Goal: Task Accomplishment & Management: Complete application form

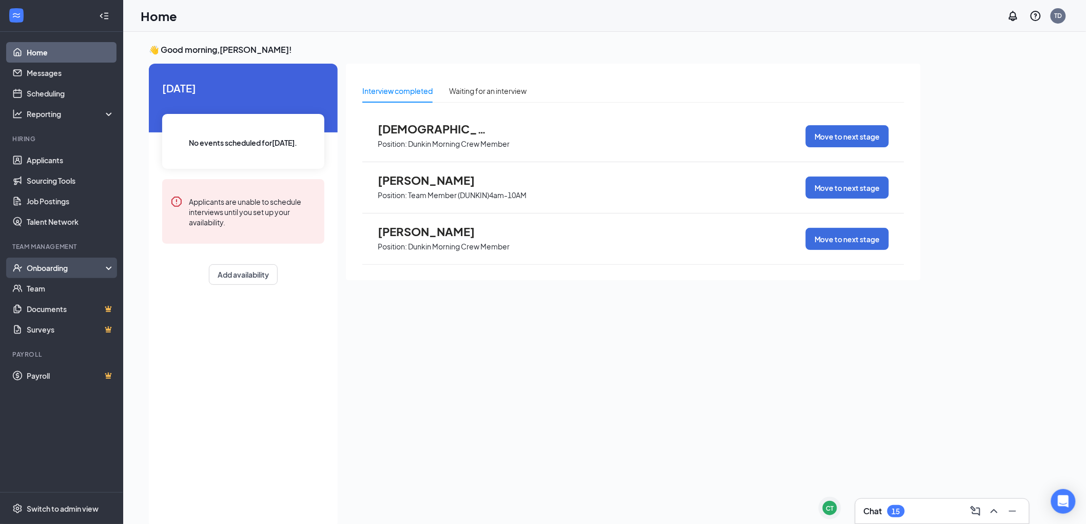
click at [42, 270] on div "Onboarding" at bounding box center [66, 268] width 79 height 10
click at [45, 291] on link "Overview" at bounding box center [71, 288] width 88 height 21
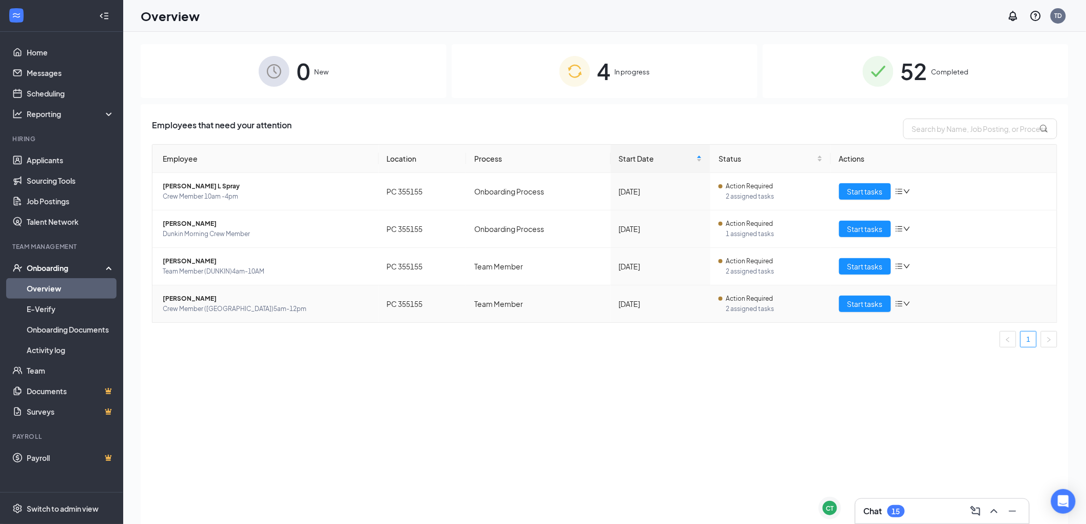
click at [905, 300] on icon "down" at bounding box center [907, 303] width 7 height 7
click at [930, 292] on td "Start tasks" at bounding box center [944, 303] width 226 height 37
click at [863, 298] on span "Start tasks" at bounding box center [865, 303] width 35 height 11
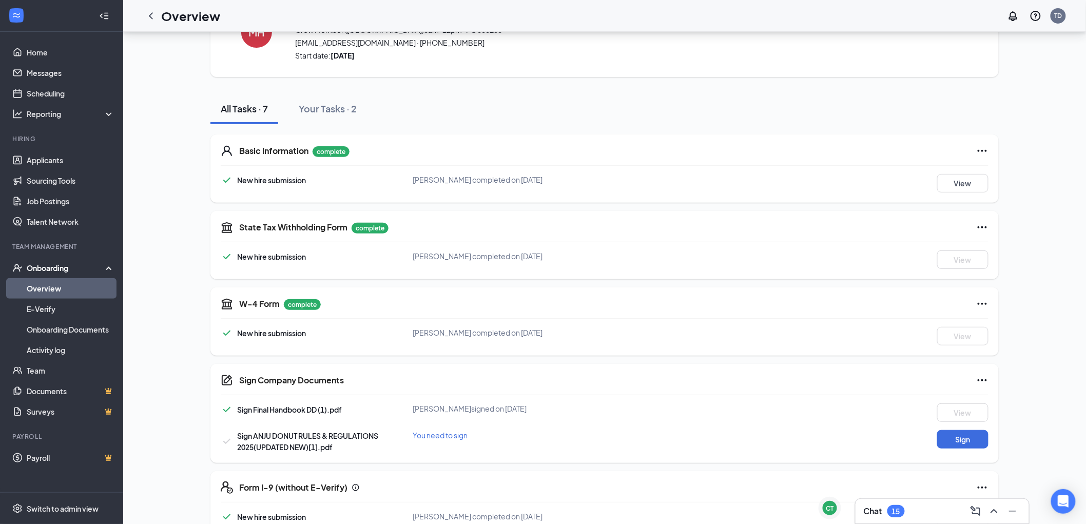
scroll to position [111, 0]
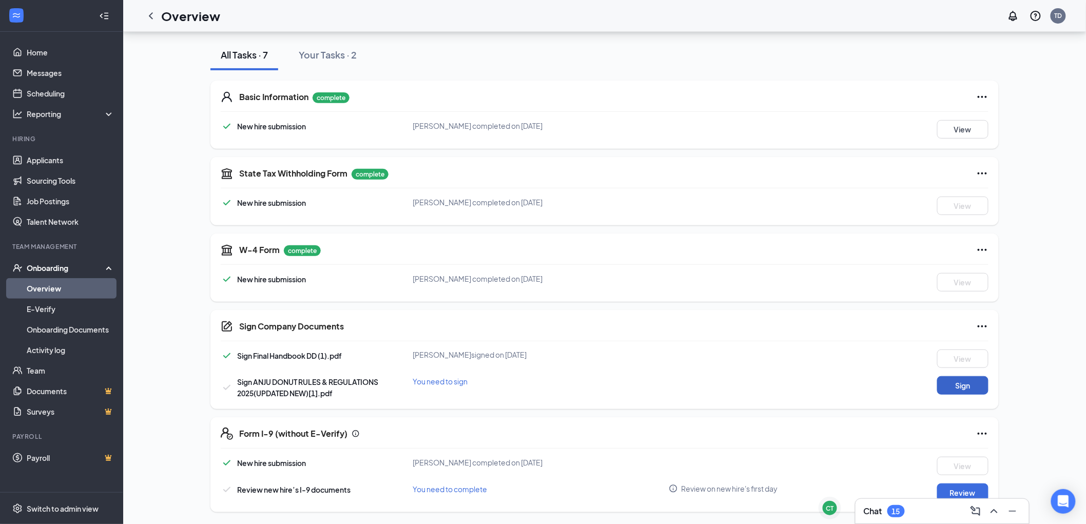
click at [953, 383] on button "Sign" at bounding box center [963, 385] width 51 height 18
click at [959, 488] on button "Review" at bounding box center [963, 493] width 51 height 18
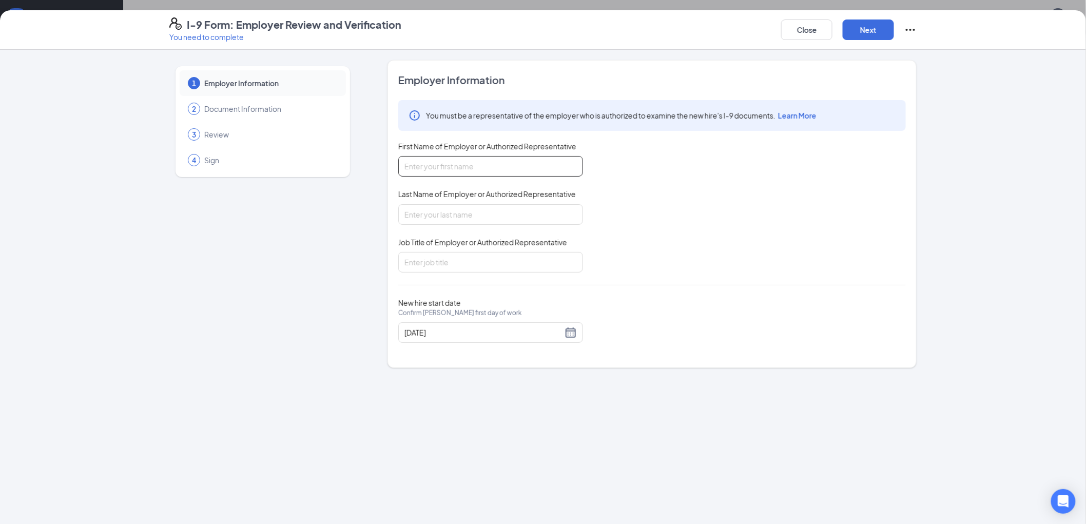
click at [515, 176] on input "First Name of Employer or Authorized Representative" at bounding box center [490, 166] width 185 height 21
type input "DaQualan"
type input "[PERSON_NAME]"
click at [452, 268] on input "Job Title of Employer or Authorized Representative" at bounding box center [490, 262] width 185 height 21
type input "GM"
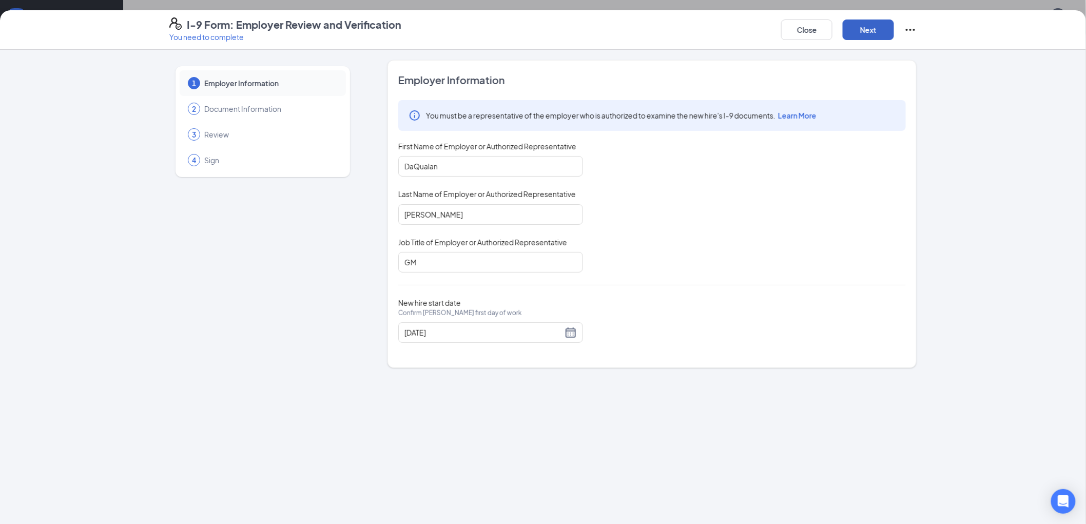
click at [880, 29] on button "Next" at bounding box center [868, 30] width 51 height 21
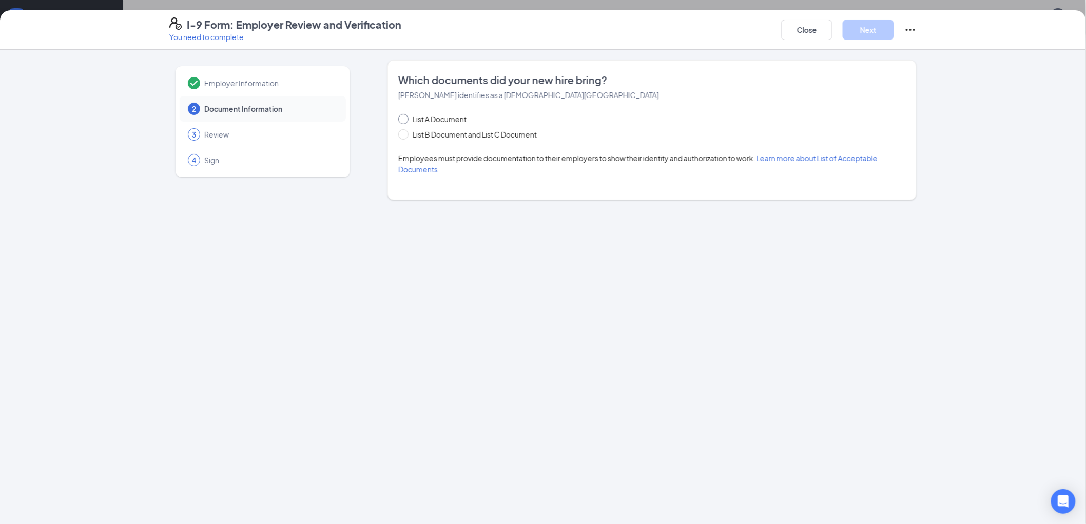
click at [416, 115] on span "List A Document" at bounding box center [440, 118] width 62 height 11
click at [406, 115] on input "List A Document" at bounding box center [401, 117] width 7 height 7
radio input "true"
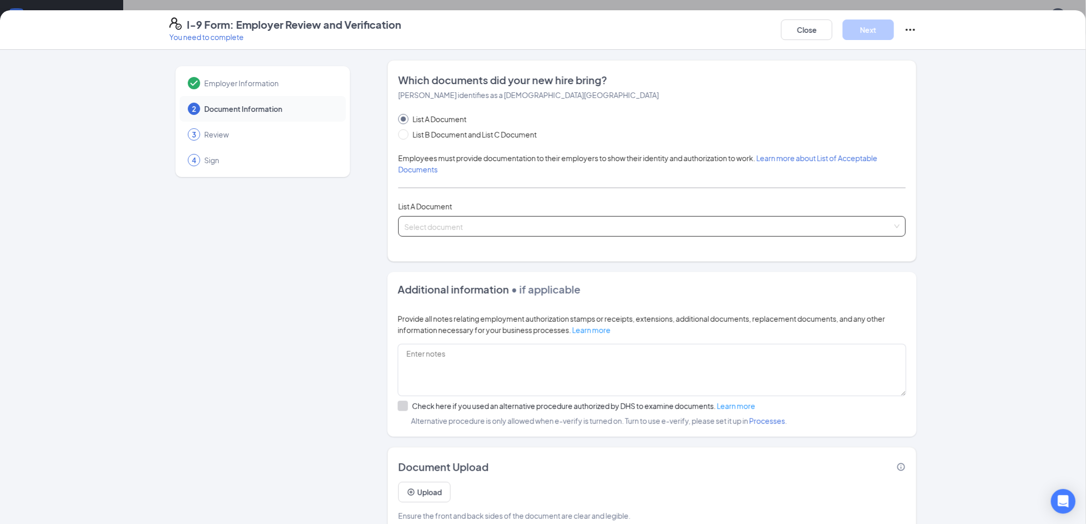
click at [442, 233] on span at bounding box center [649, 227] width 488 height 20
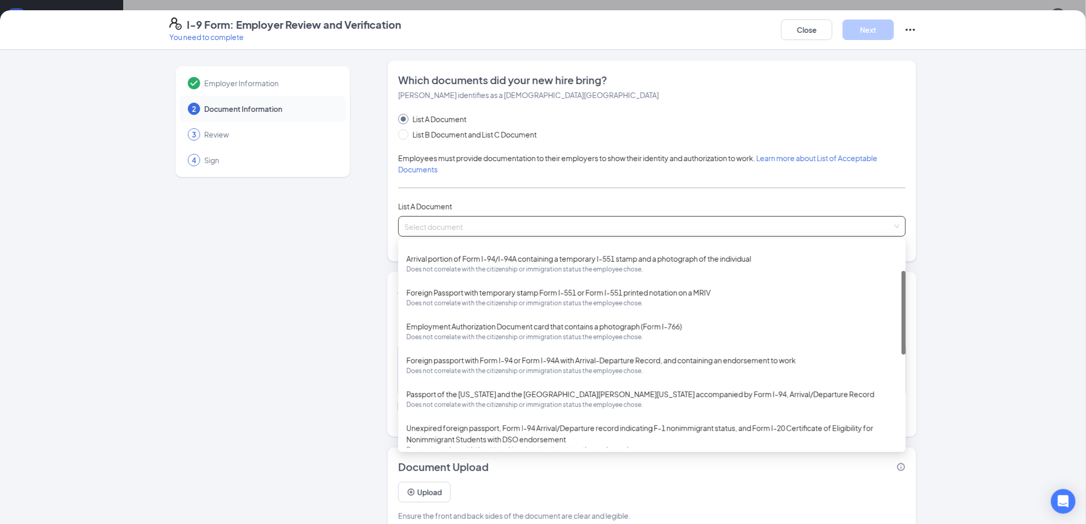
scroll to position [68, 0]
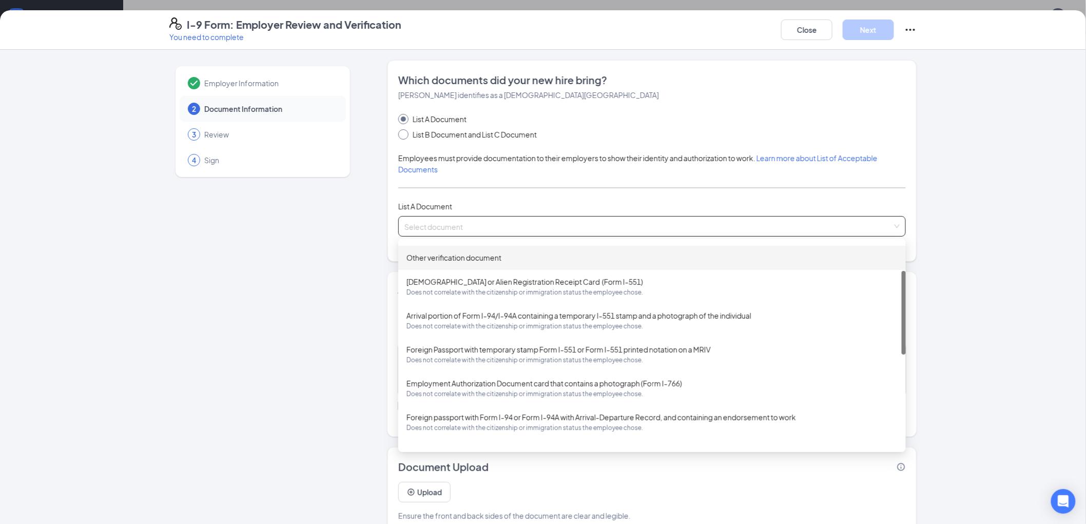
click at [460, 133] on span "List B Document and List C Document" at bounding box center [475, 134] width 132 height 11
click at [406, 133] on input "List B Document and List C Document" at bounding box center [401, 132] width 7 height 7
radio input "true"
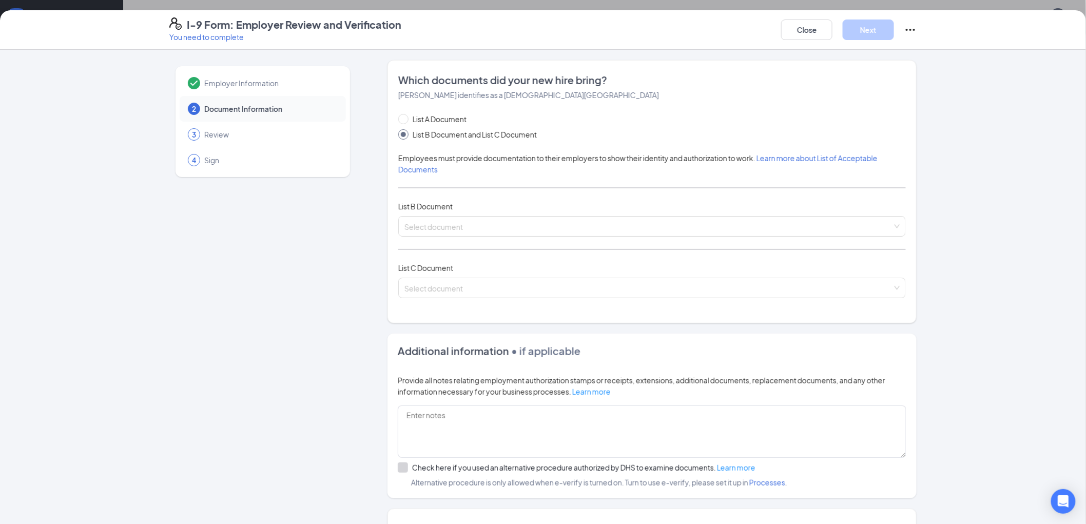
radio input "false"
click at [434, 221] on input "search" at bounding box center [649, 224] width 488 height 15
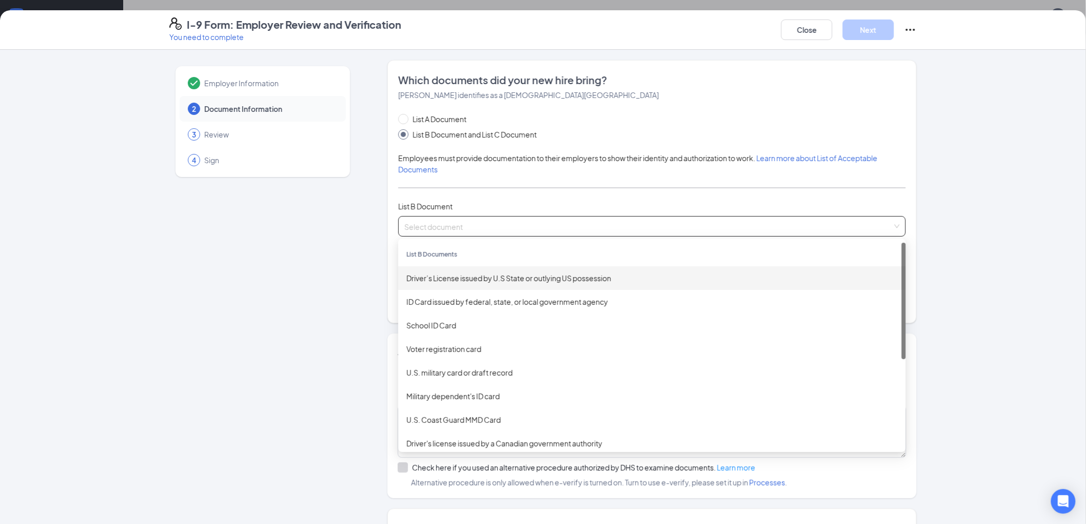
click at [461, 283] on div "Driver’s License issued by U.S State or outlying US possession" at bounding box center [652, 278] width 491 height 11
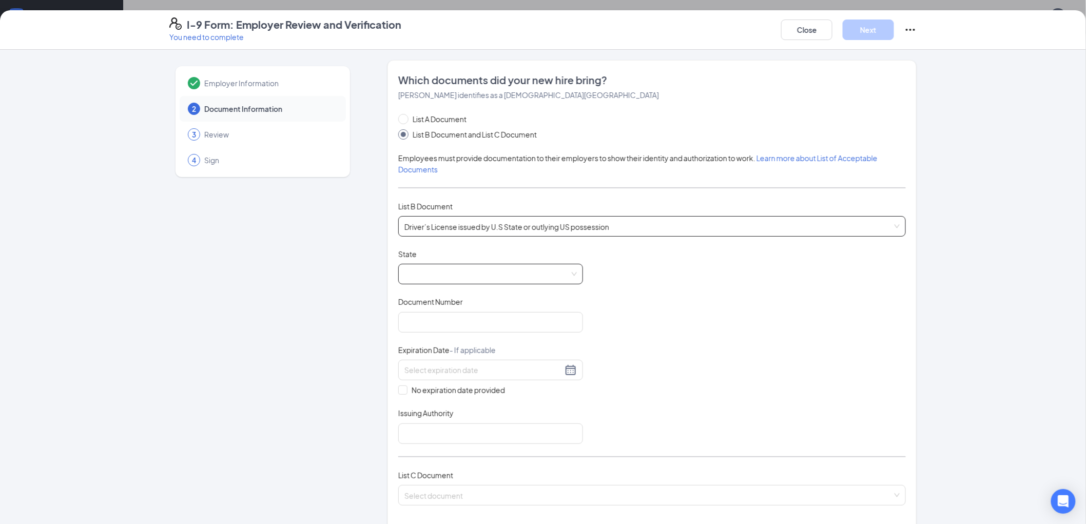
click at [442, 274] on span at bounding box center [491, 274] width 173 height 20
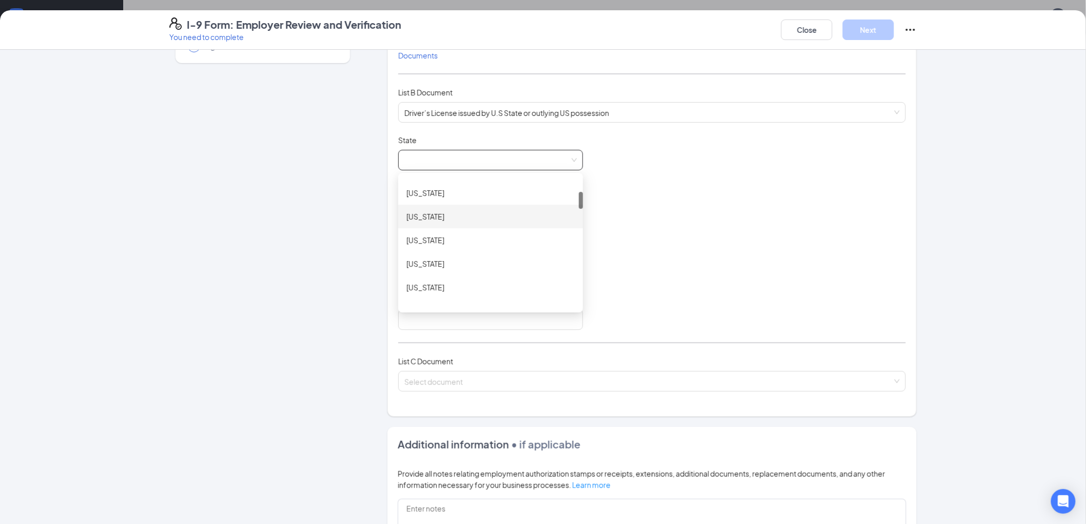
scroll to position [342, 0]
click at [414, 228] on div "[US_STATE]" at bounding box center [491, 224] width 168 height 11
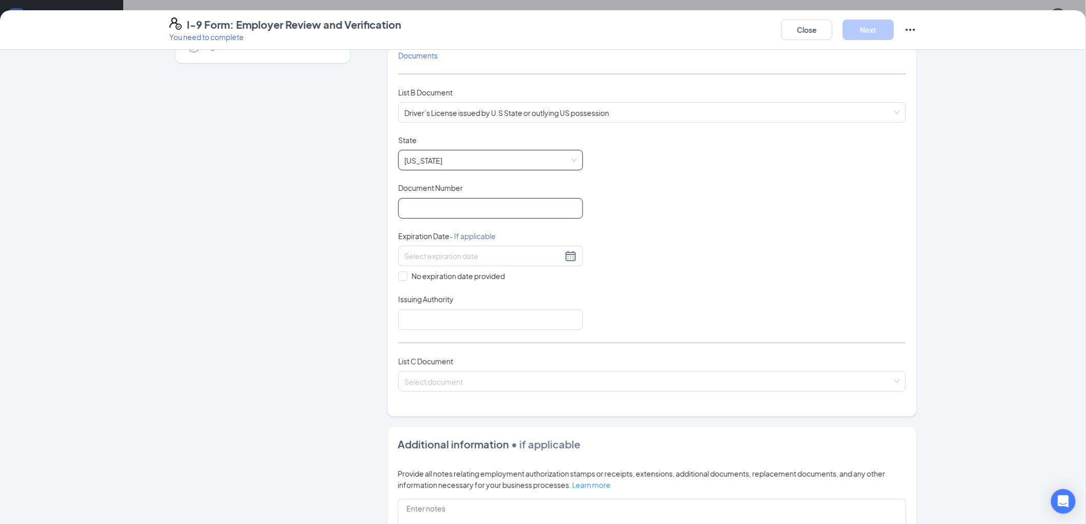
click at [436, 201] on input "Document Number" at bounding box center [490, 208] width 185 height 21
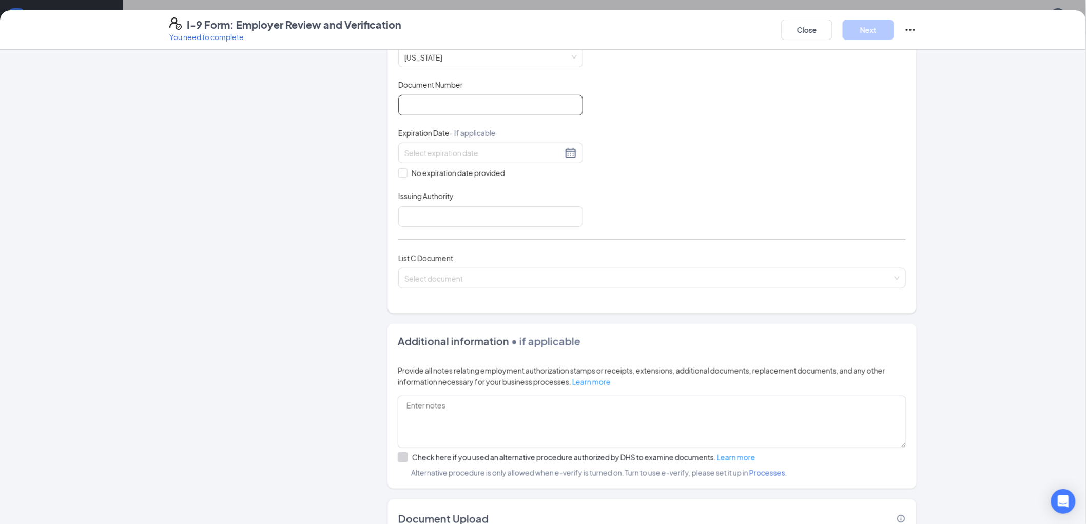
scroll to position [290, 0]
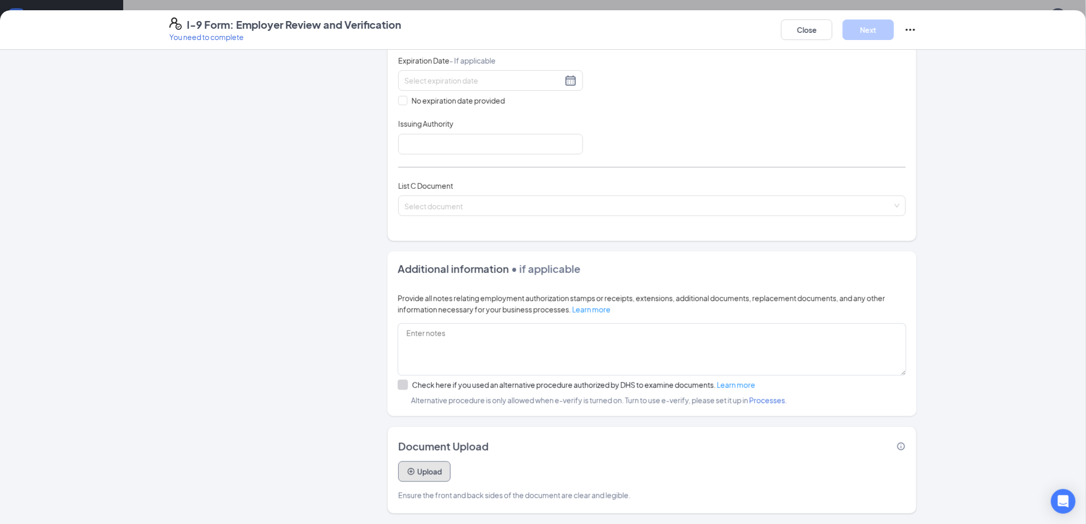
click at [409, 472] on icon "PlusCircle" at bounding box center [411, 472] width 8 height 8
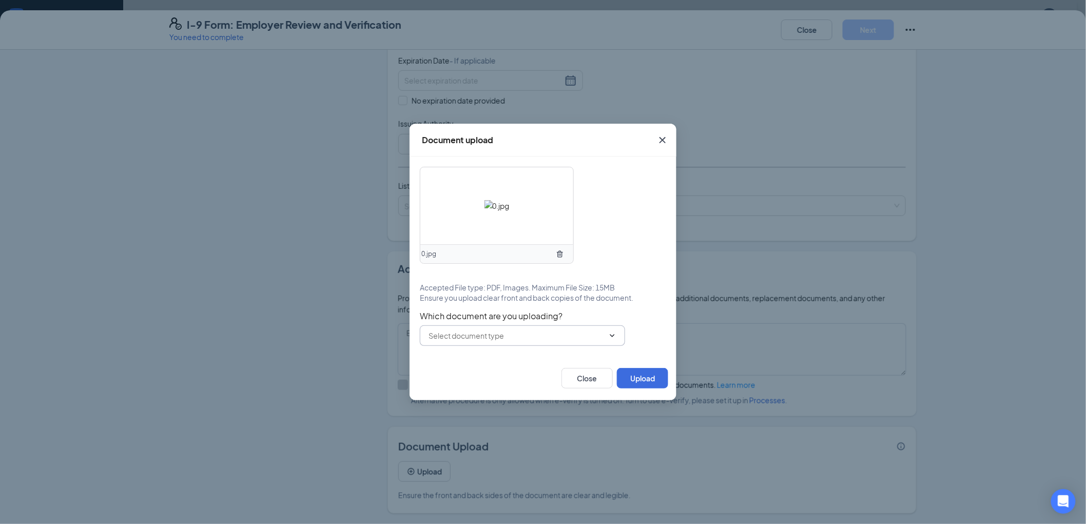
click at [525, 337] on input "text" at bounding box center [517, 335] width 176 height 11
click at [481, 399] on div "Other document" at bounding box center [456, 395] width 56 height 11
type input "Other document"
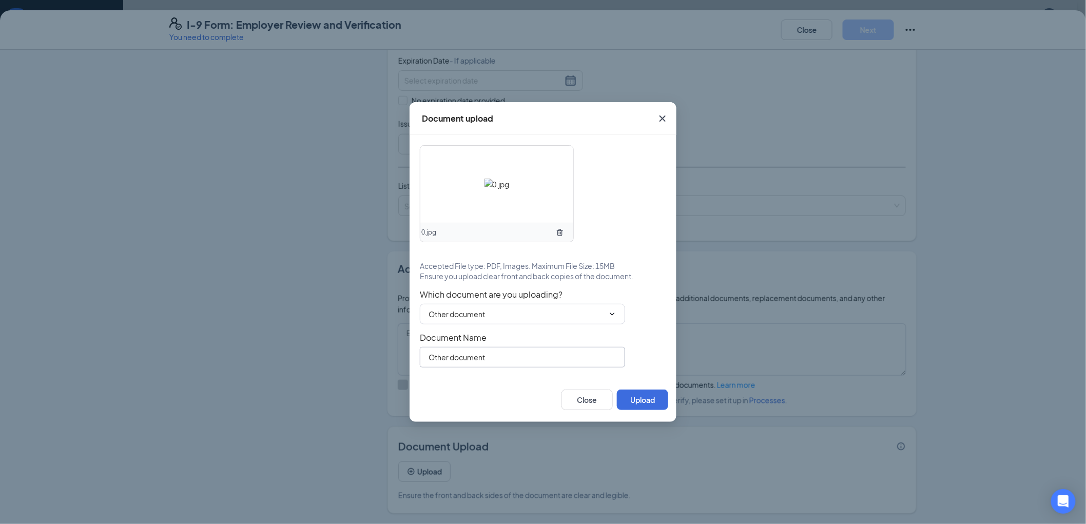
click at [487, 360] on input "Other document" at bounding box center [522, 357] width 205 height 21
type input "DL & SSN"
click at [652, 401] on button "Upload" at bounding box center [642, 400] width 51 height 21
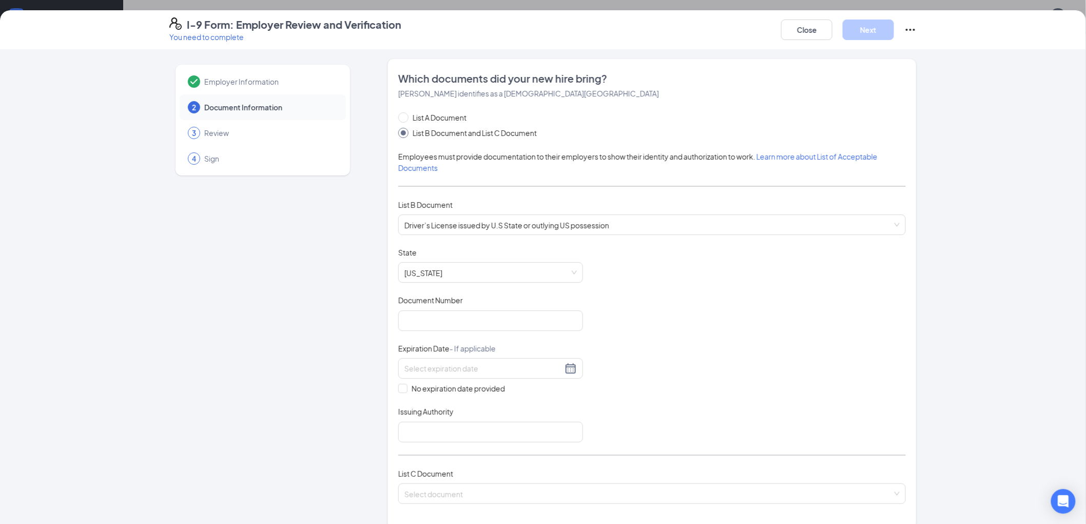
scroll to position [0, 0]
click at [440, 319] on input "Document Number" at bounding box center [490, 322] width 185 height 21
type input "9371424954"
click at [408, 370] on input at bounding box center [484, 370] width 158 height 11
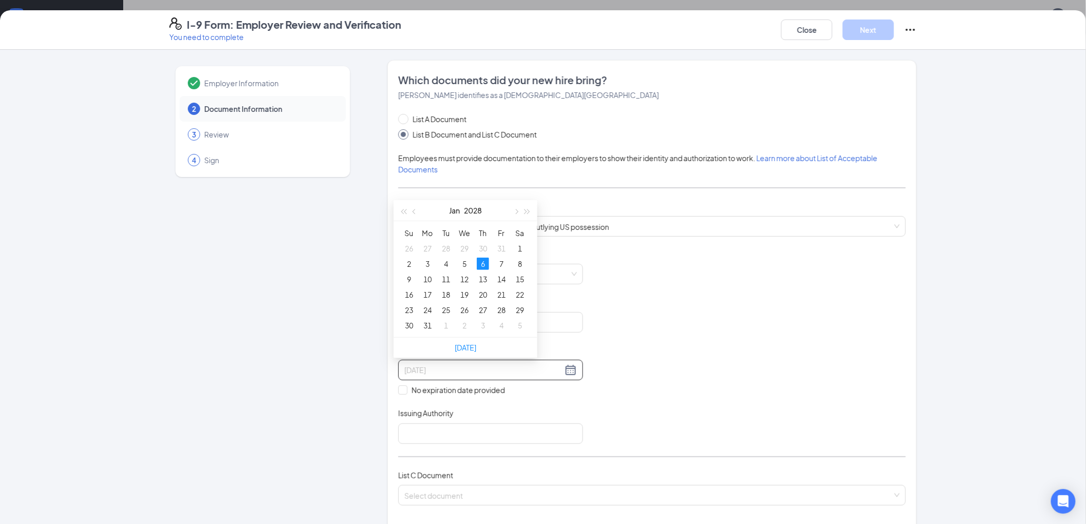
click at [484, 259] on div "6" at bounding box center [483, 264] width 12 height 12
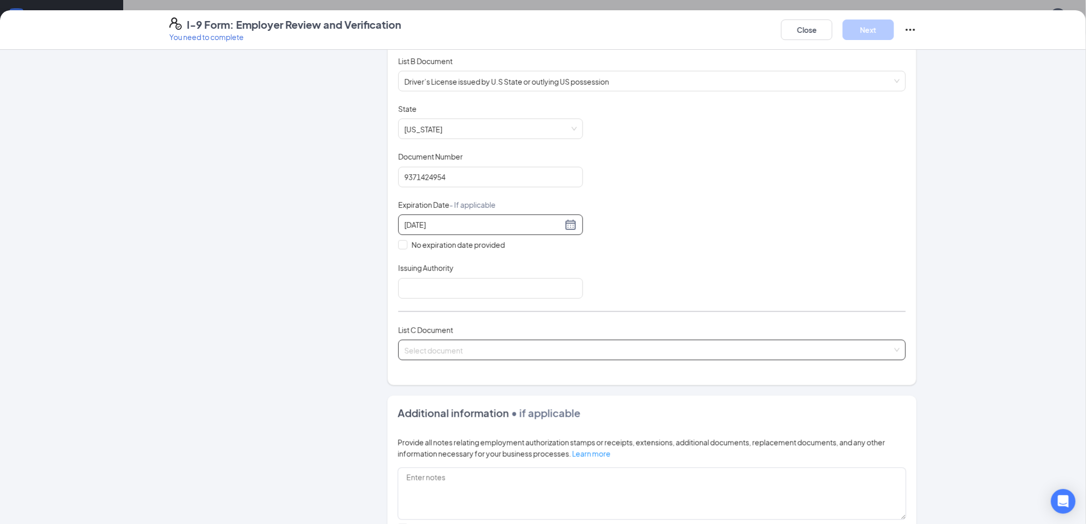
scroll to position [171, 0]
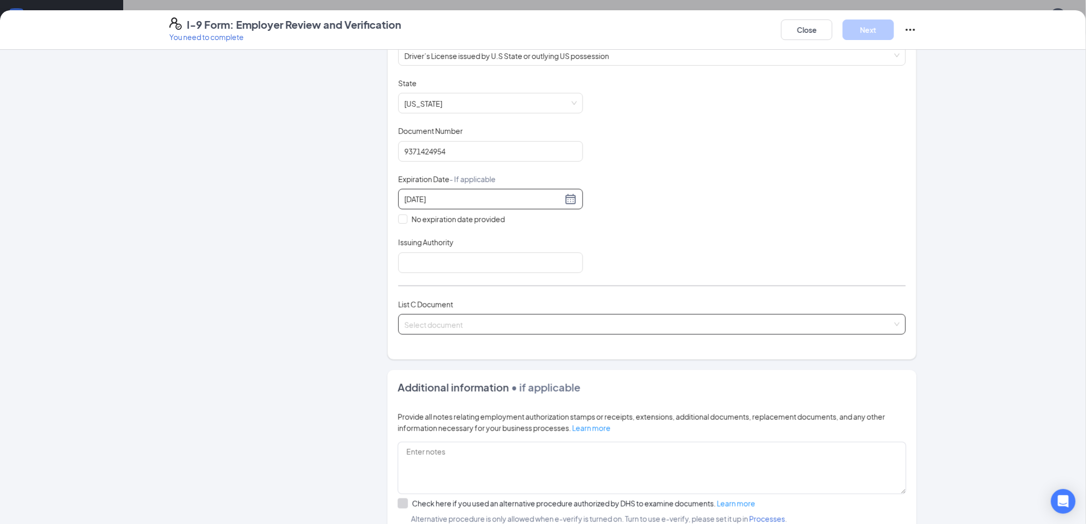
type input "[DATE]"
click at [420, 324] on input "search" at bounding box center [649, 322] width 488 height 15
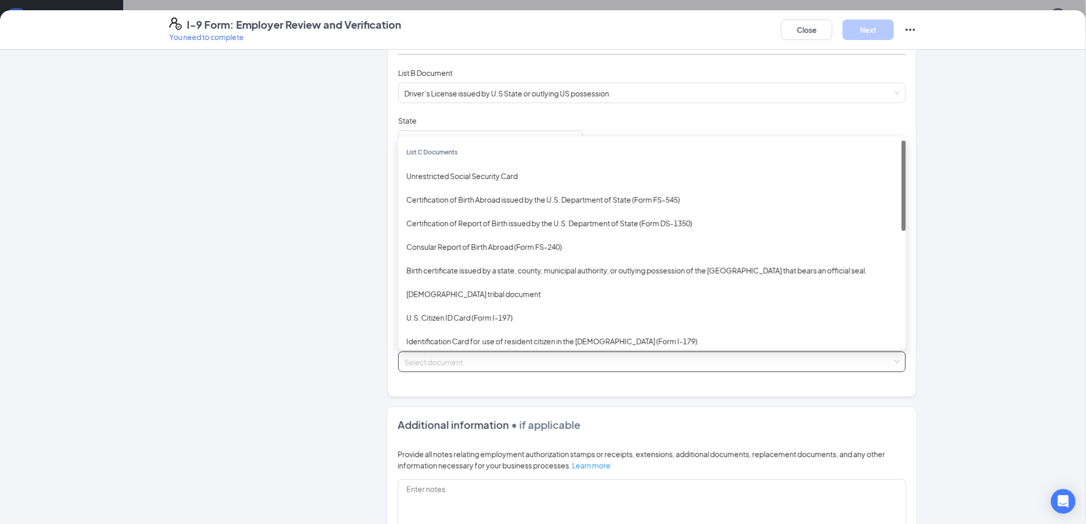
scroll to position [114, 0]
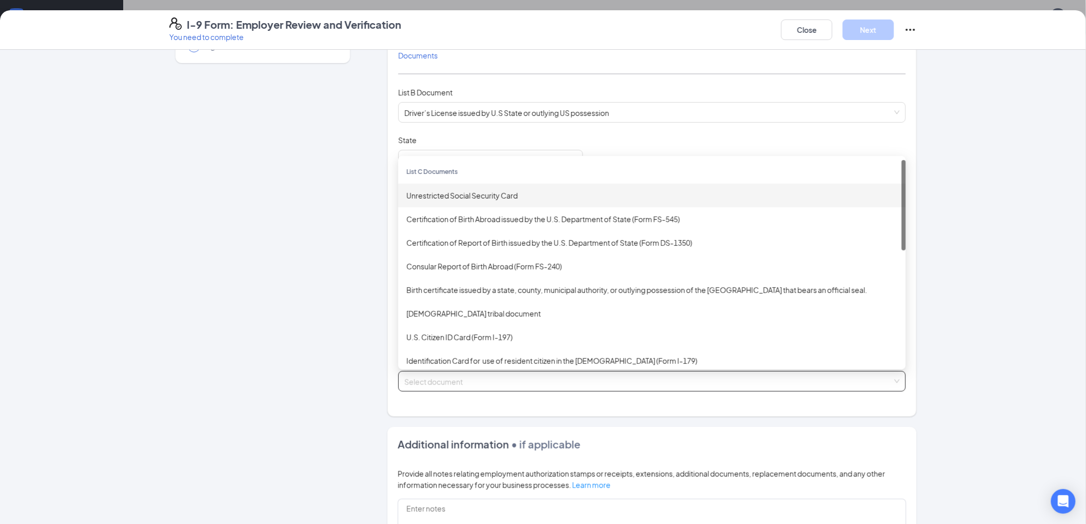
click at [486, 198] on div "Unrestricted Social Security Card" at bounding box center [652, 195] width 491 height 11
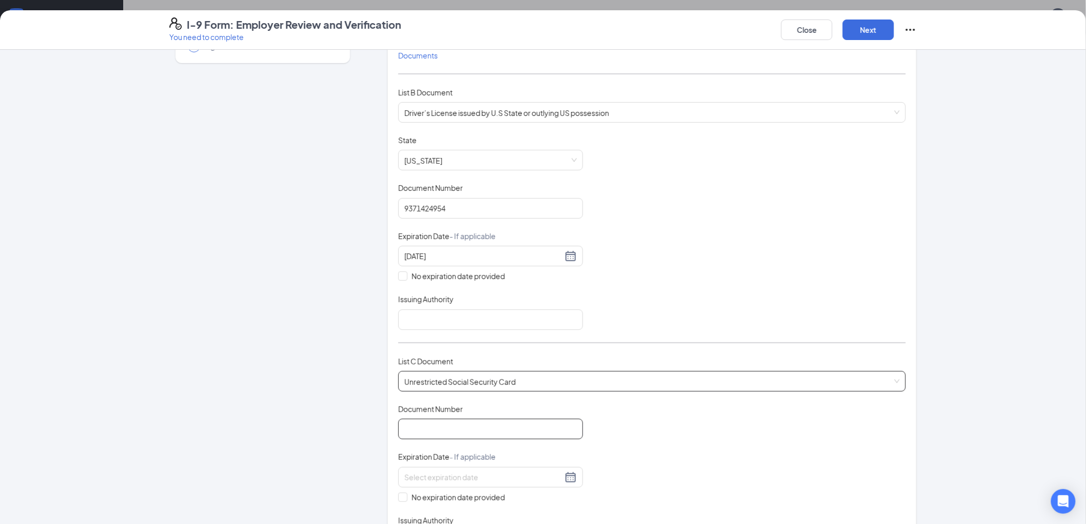
click at [457, 430] on input "Document Number" at bounding box center [490, 429] width 185 height 21
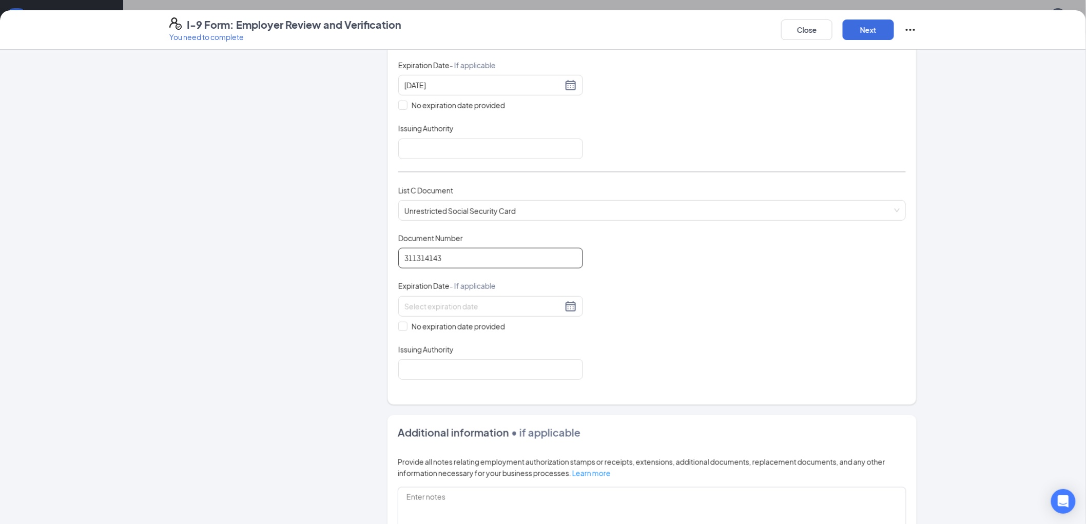
type input "311314143"
drag, startPoint x: 454, startPoint y: 320, endPoint x: 447, endPoint y: 328, distance: 10.5
click at [453, 320] on div "No expiration date provided" at bounding box center [490, 314] width 185 height 36
click at [444, 330] on span "No expiration date provided" at bounding box center [459, 326] width 102 height 11
click at [406, 329] on input "No expiration date provided" at bounding box center [401, 325] width 7 height 7
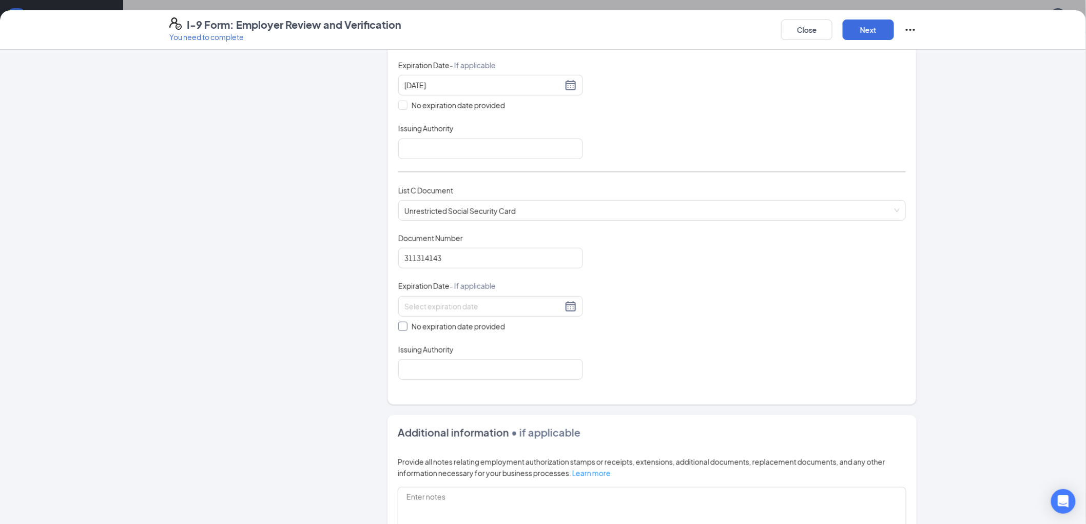
checkbox input "true"
click at [859, 24] on button "Next" at bounding box center [868, 30] width 51 height 21
click at [467, 151] on input "Issuing Authority" at bounding box center [490, 149] width 185 height 21
type input "[US_STATE]"
click at [453, 371] on input "Issuing Authority" at bounding box center [490, 371] width 185 height 21
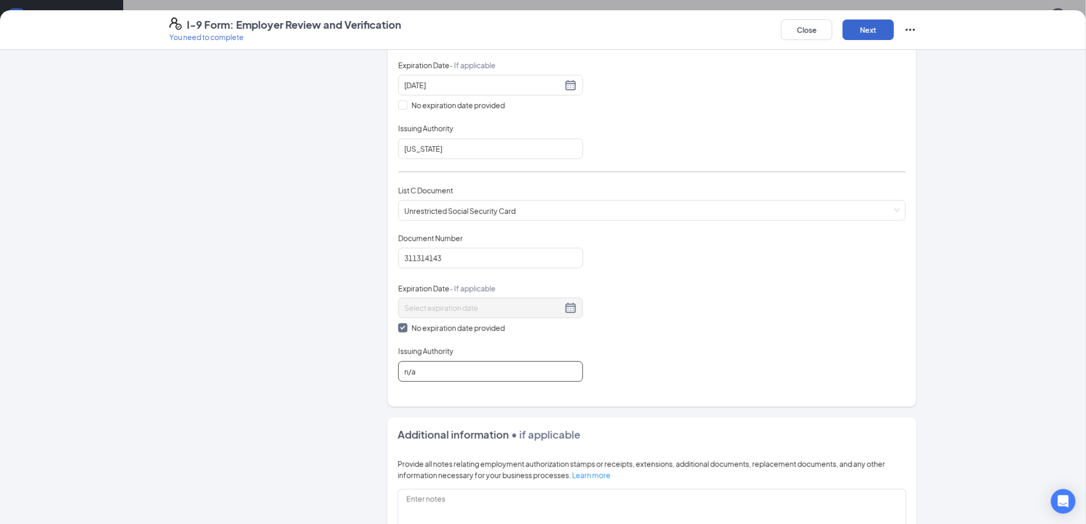
type input "n/a"
click at [877, 29] on button "Next" at bounding box center [868, 30] width 51 height 21
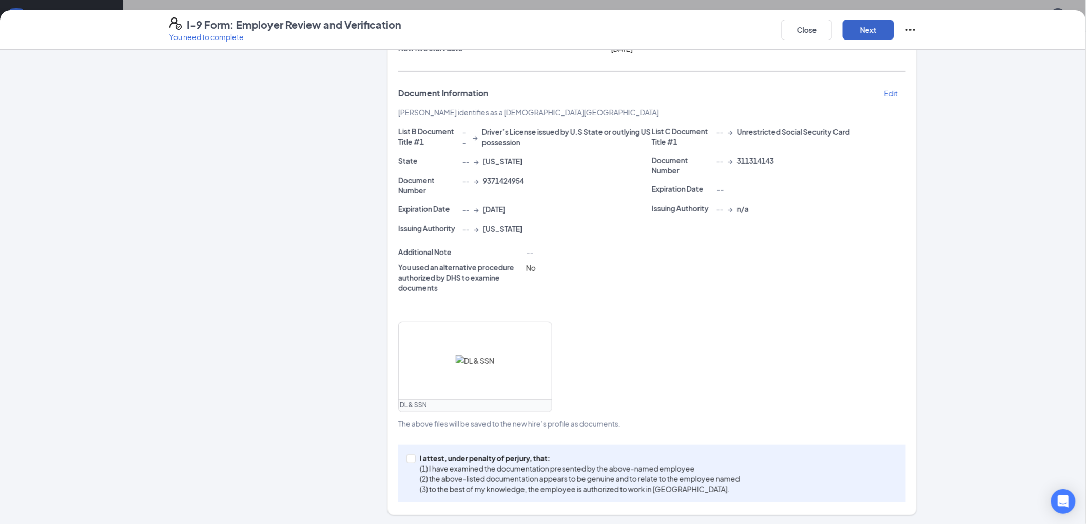
click at [877, 29] on button "Next" at bounding box center [868, 30] width 51 height 21
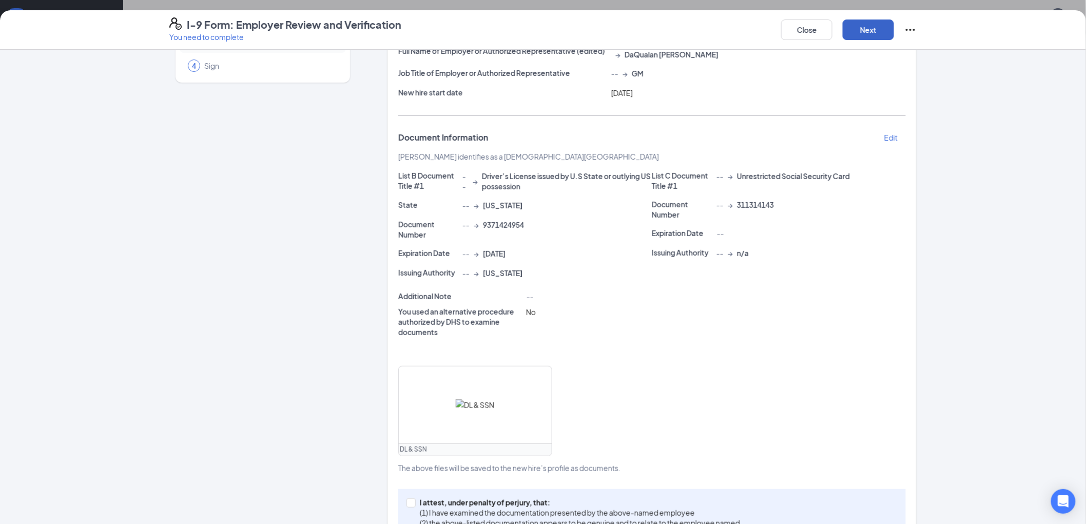
scroll to position [154, 0]
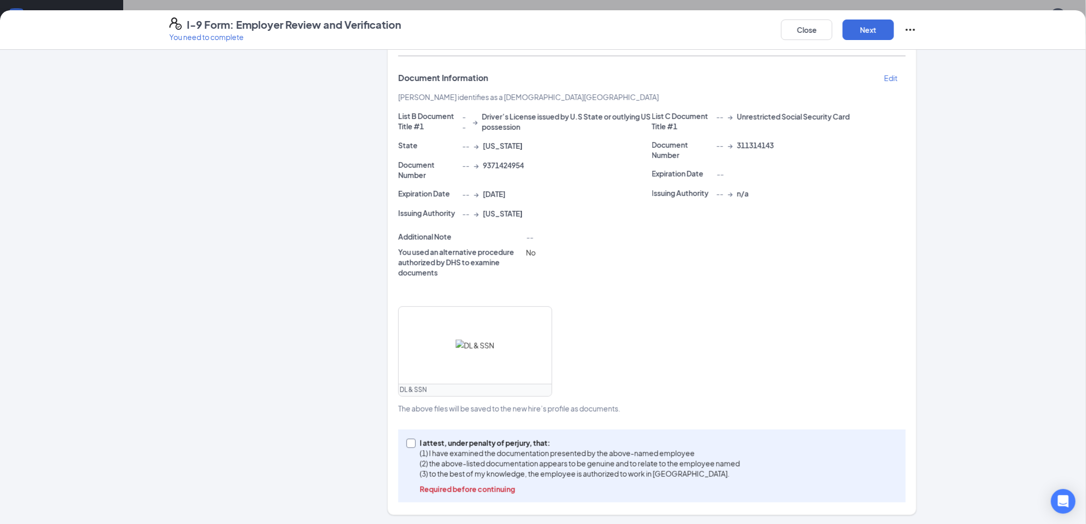
click at [407, 443] on input "I attest, under penalty of [PERSON_NAME], that: (1) I have examined the documen…" at bounding box center [410, 442] width 7 height 7
checkbox input "true"
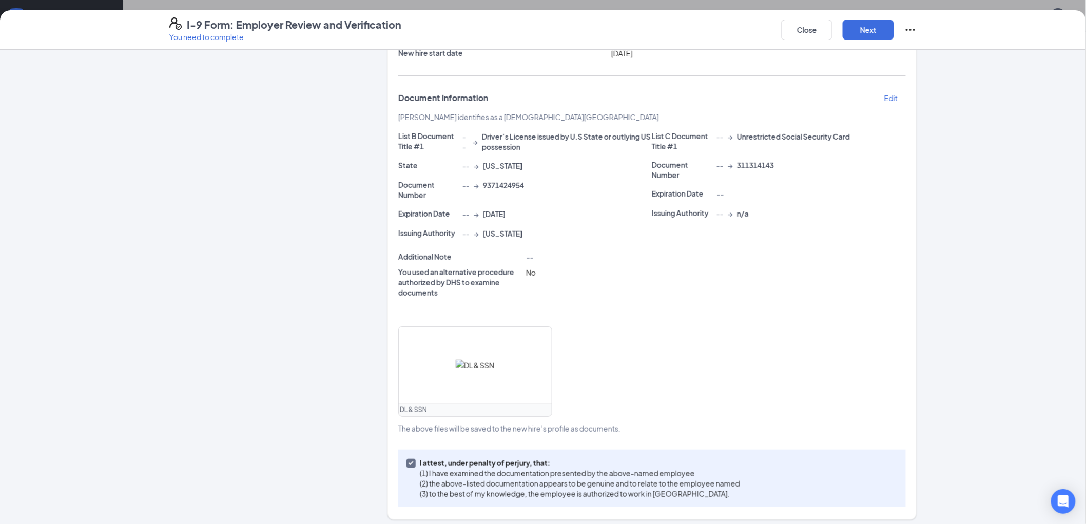
scroll to position [139, 0]
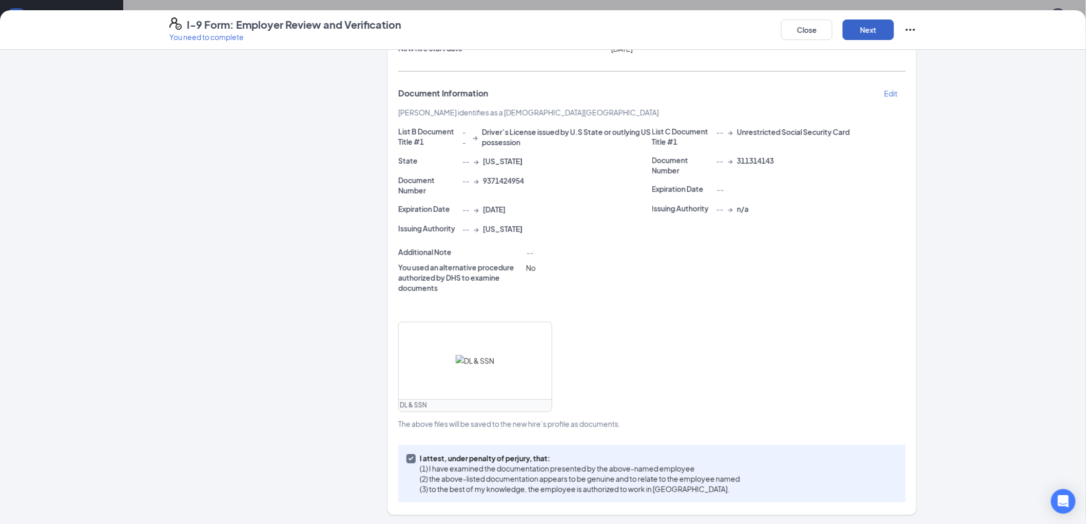
click at [864, 36] on button "Next" at bounding box center [868, 30] width 51 height 21
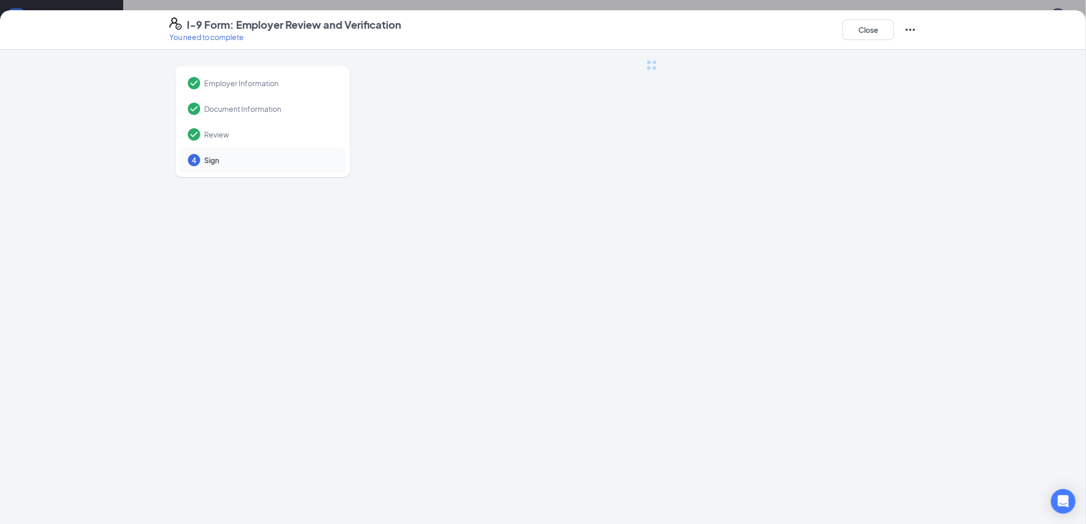
scroll to position [0, 0]
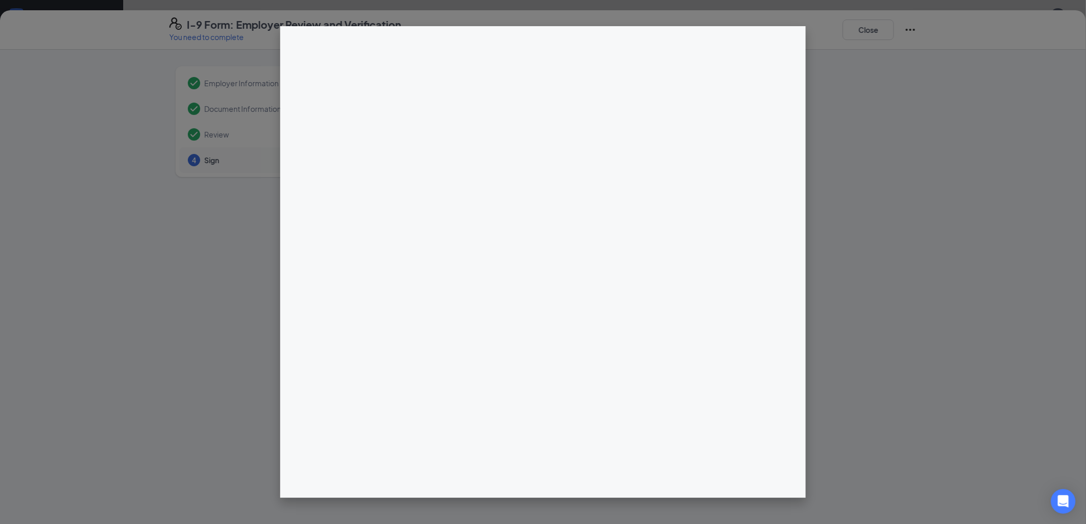
click at [1017, 54] on div at bounding box center [543, 262] width 1086 height 524
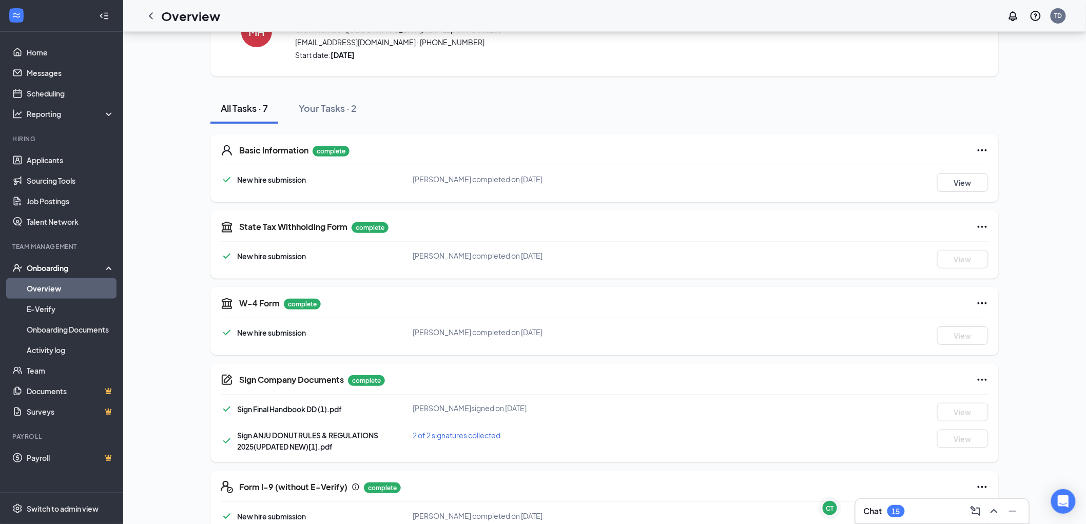
scroll to position [111, 0]
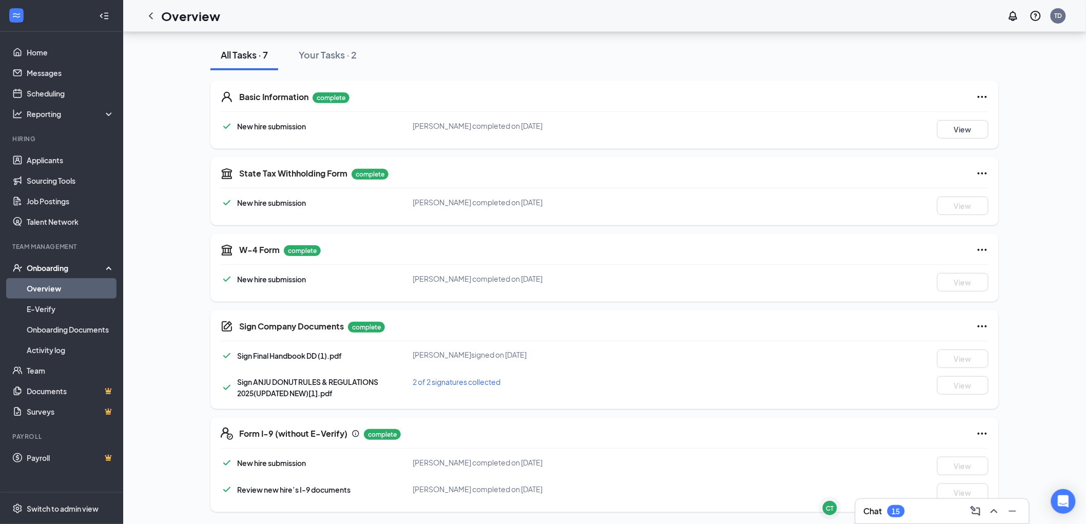
click at [53, 295] on link "Overview" at bounding box center [71, 288] width 88 height 21
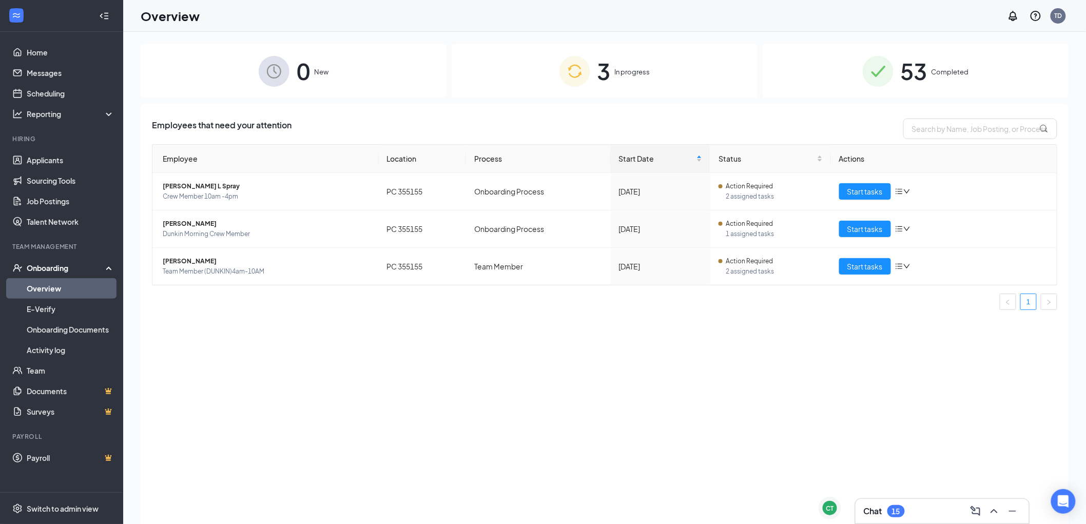
click at [603, 70] on span "3" at bounding box center [604, 70] width 13 height 35
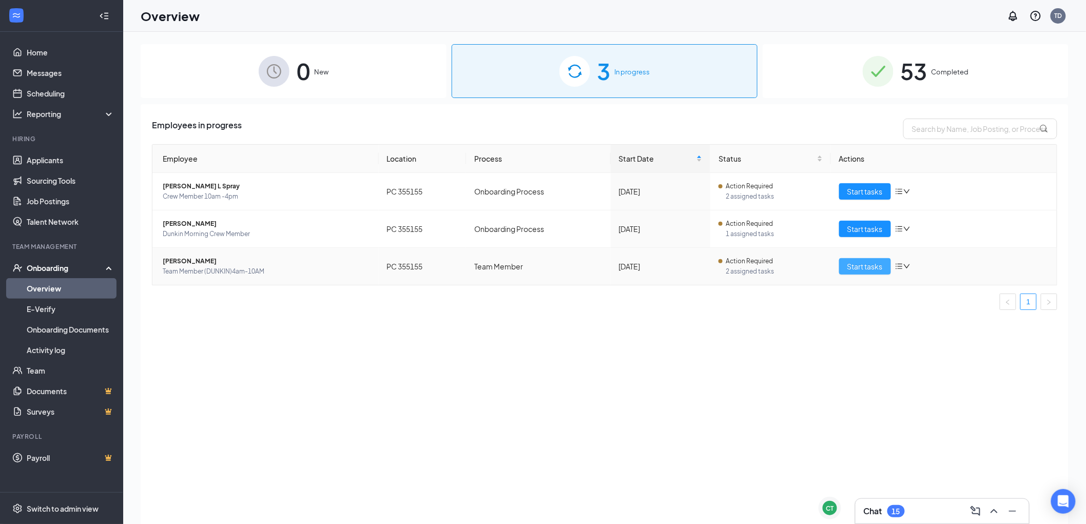
click at [873, 265] on span "Start tasks" at bounding box center [865, 266] width 35 height 11
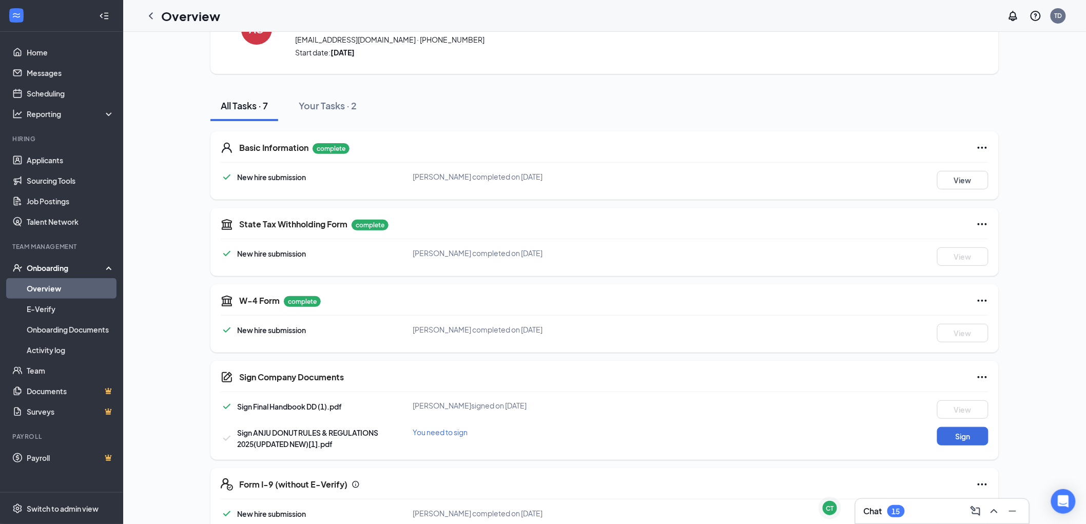
scroll to position [111, 0]
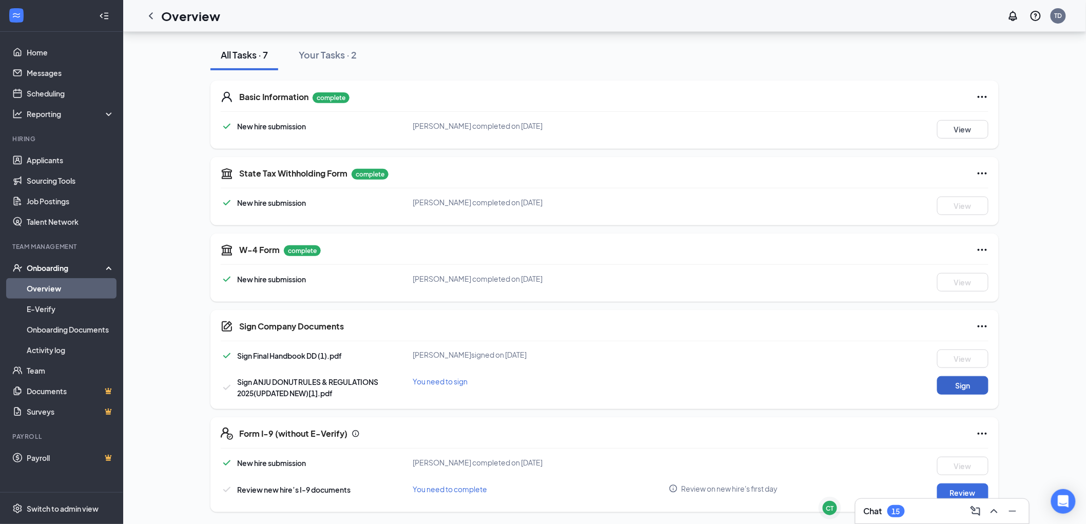
click at [972, 393] on button "Sign" at bounding box center [963, 385] width 51 height 18
click at [969, 486] on button "Review" at bounding box center [963, 493] width 51 height 18
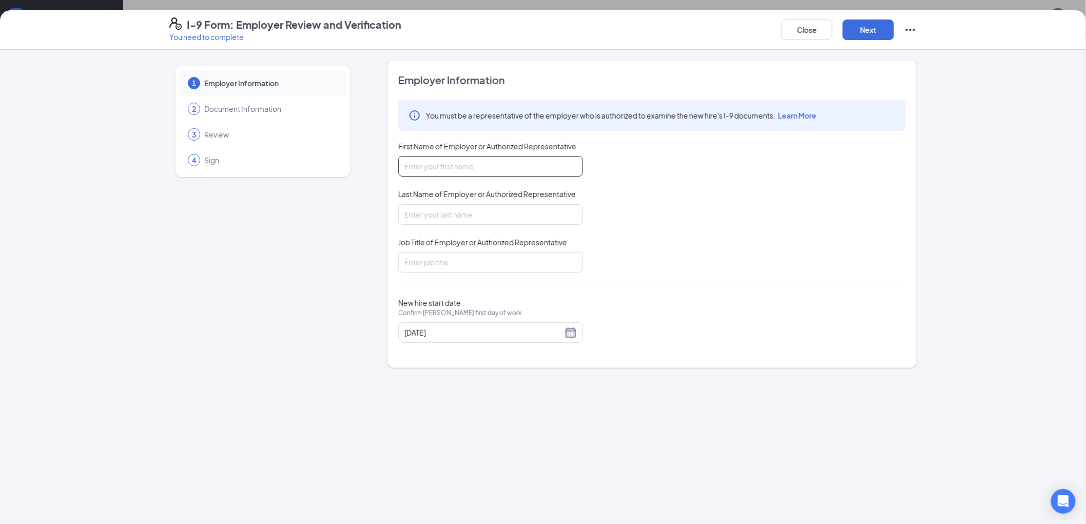
click at [452, 162] on input "First Name of Employer or Authorized Representative" at bounding box center [490, 166] width 185 height 21
type input "DaQualan"
type input "[PERSON_NAME]"
type input "GM"
click at [859, 26] on button "Next" at bounding box center [868, 30] width 51 height 21
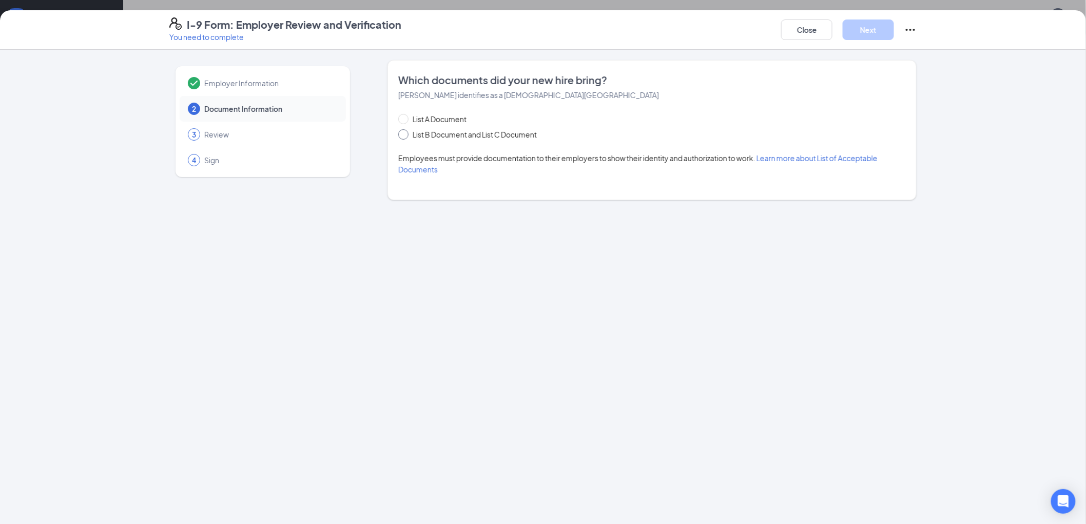
click at [404, 136] on input "List B Document and List C Document" at bounding box center [401, 132] width 7 height 7
radio input "true"
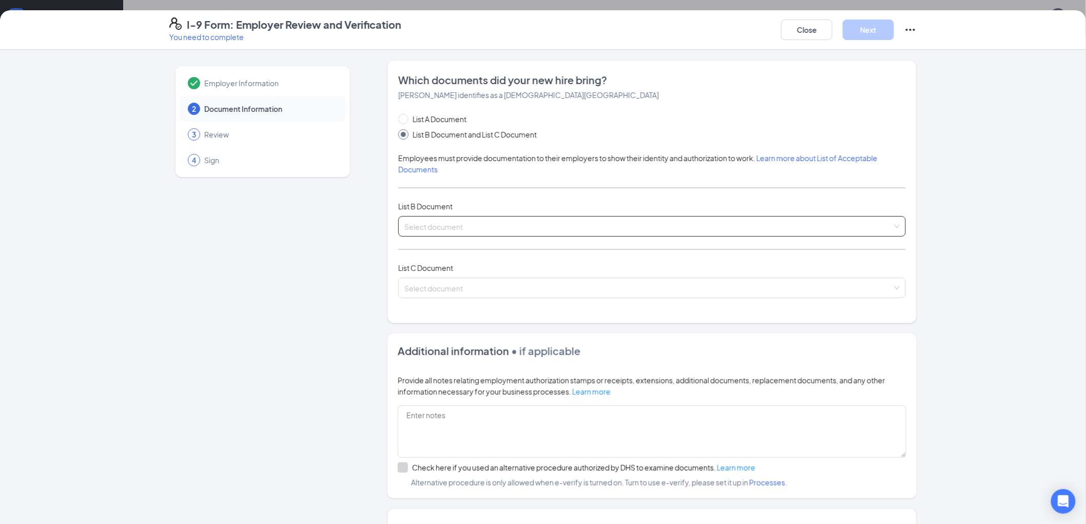
click at [455, 225] on input "search" at bounding box center [649, 224] width 488 height 15
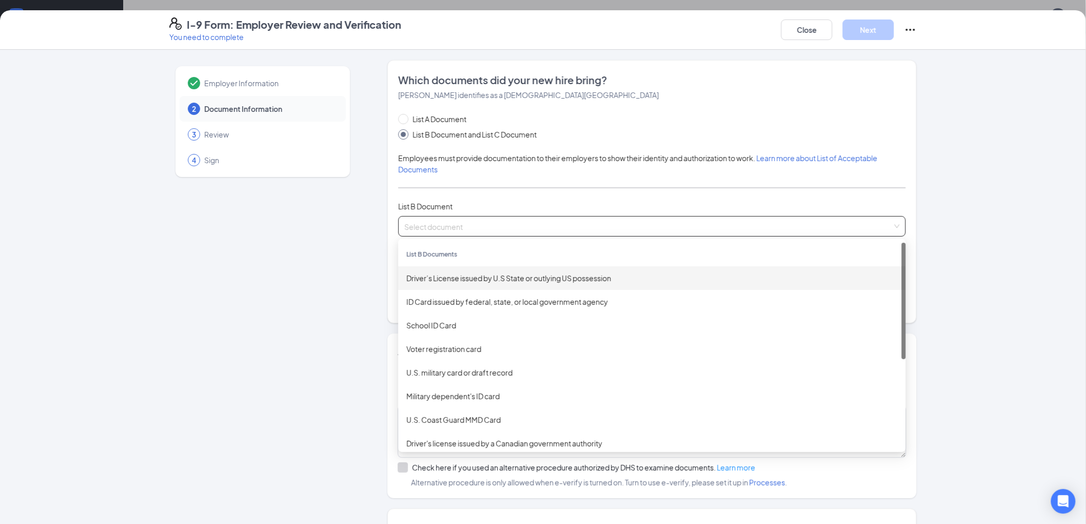
click at [451, 281] on div "Driver’s License issued by U.S State or outlying US possession" at bounding box center [652, 278] width 491 height 11
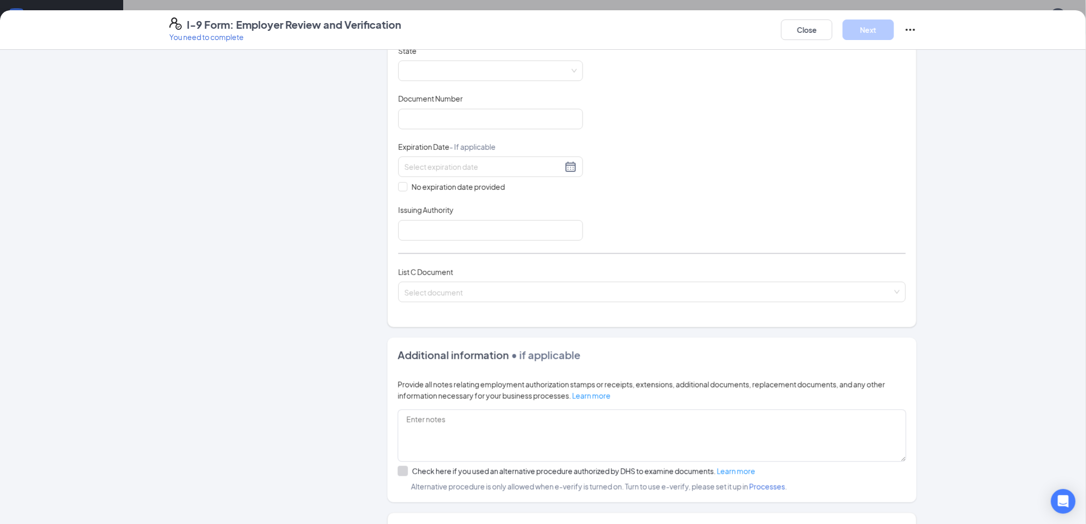
scroll to position [285, 0]
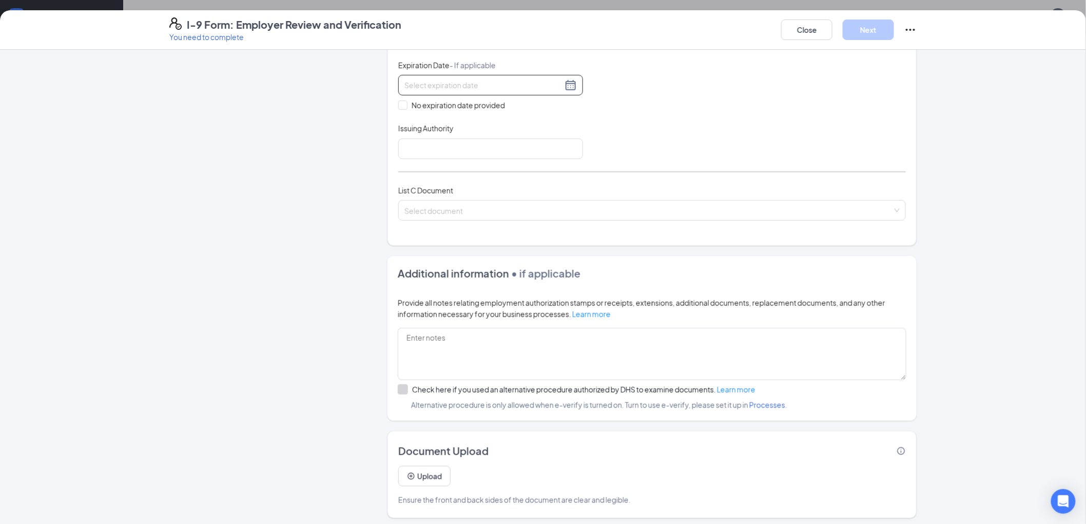
click at [460, 91] on div at bounding box center [490, 85] width 185 height 21
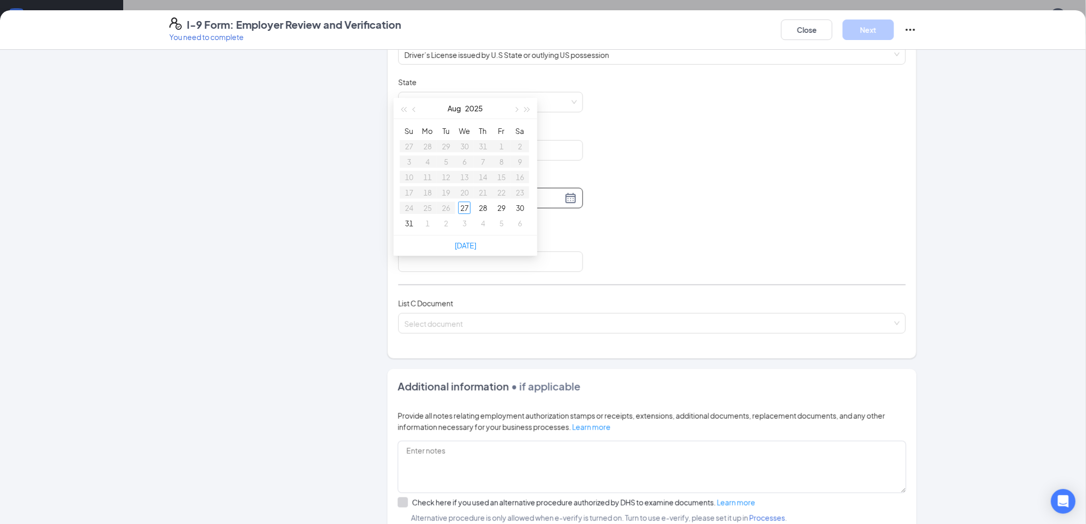
scroll to position [171, 0]
click at [656, 171] on div "Document Title Driver’s License issued by U.S State or outlying US possession S…" at bounding box center [652, 175] width 508 height 195
click at [423, 99] on span at bounding box center [491, 103] width 173 height 20
click at [488, 99] on span at bounding box center [491, 103] width 173 height 20
click at [486, 101] on span at bounding box center [491, 103] width 173 height 20
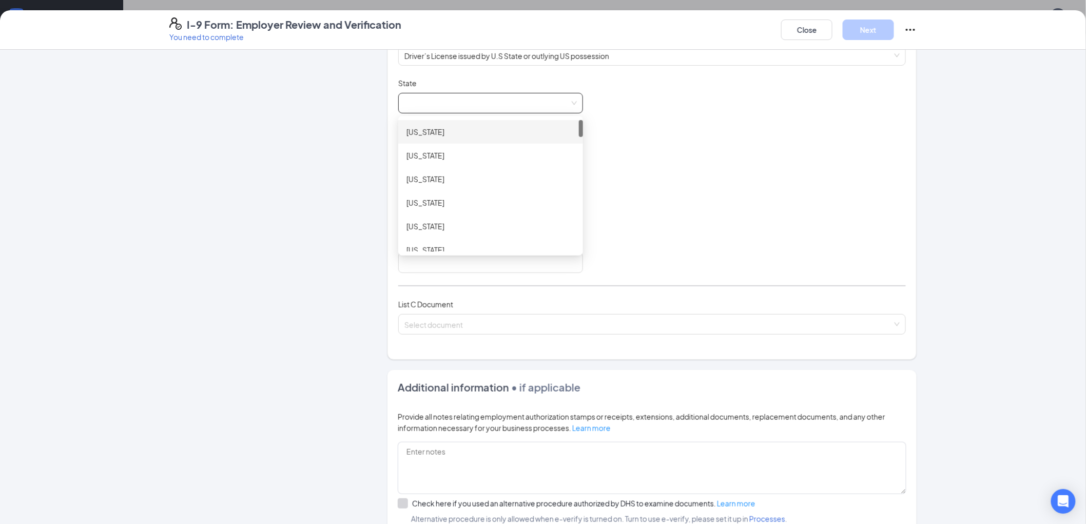
click at [471, 107] on span at bounding box center [491, 103] width 173 height 20
click at [425, 230] on div "[US_STATE]" at bounding box center [491, 224] width 168 height 11
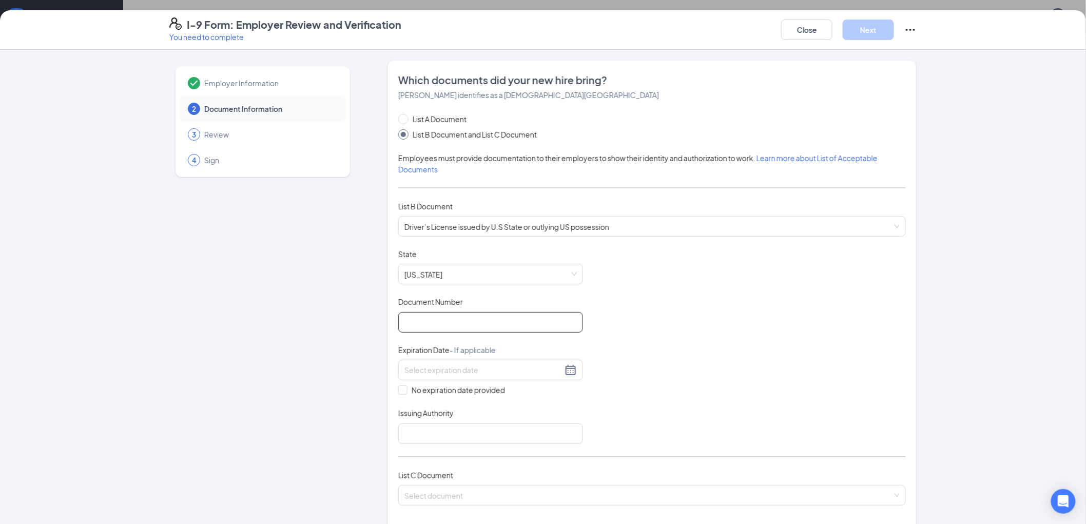
click at [425, 321] on input "Document Number" at bounding box center [490, 322] width 185 height 21
type input "9371438828"
click at [565, 371] on div at bounding box center [491, 370] width 173 height 12
click at [756, 445] on div "List A Document List B Document and List C Document Employees must provide docu…" at bounding box center [652, 315] width 508 height 405
click at [459, 372] on input at bounding box center [484, 370] width 158 height 11
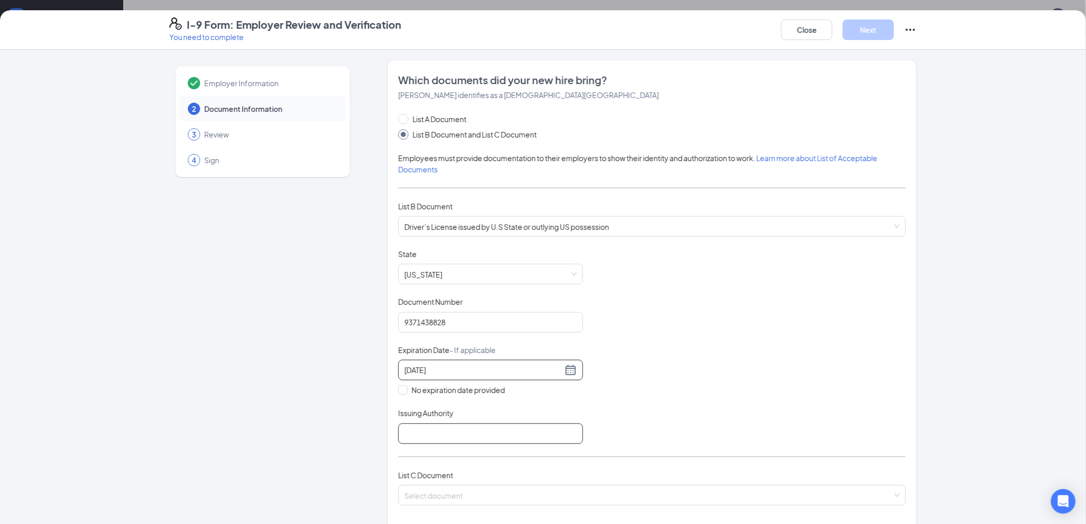
type input "[DATE]"
click at [442, 428] on input "Issuing Authority" at bounding box center [490, 434] width 185 height 21
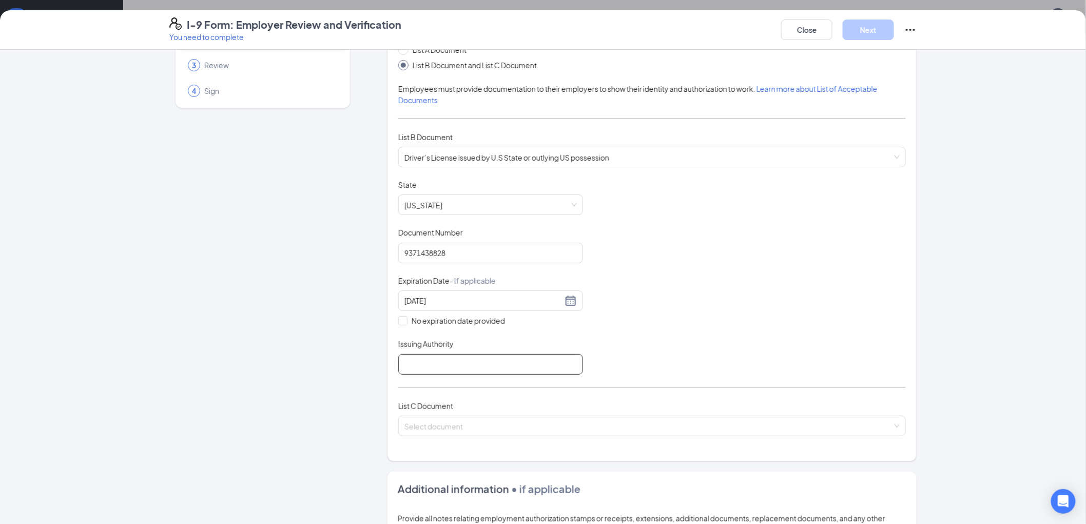
scroll to position [171, 0]
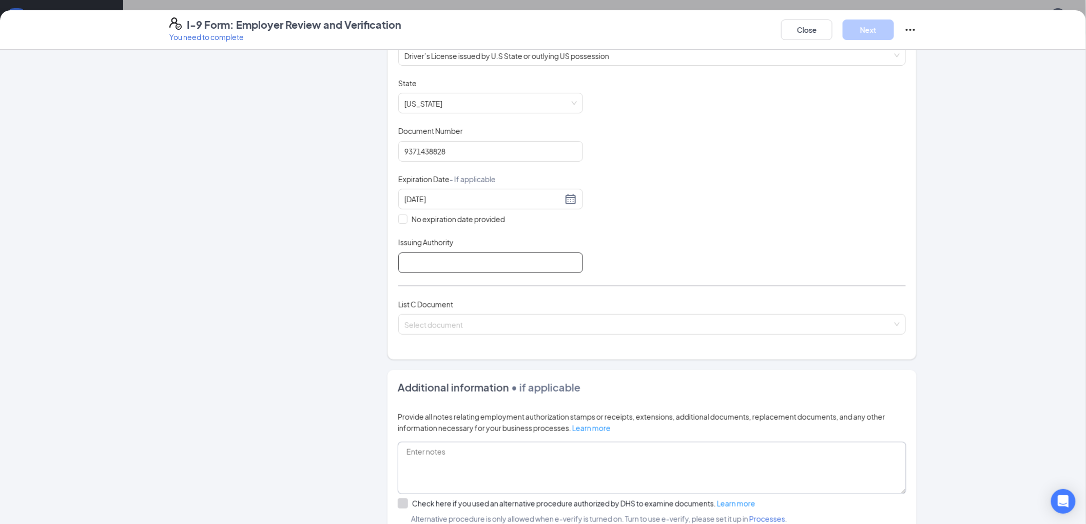
type input "[US_STATE]"
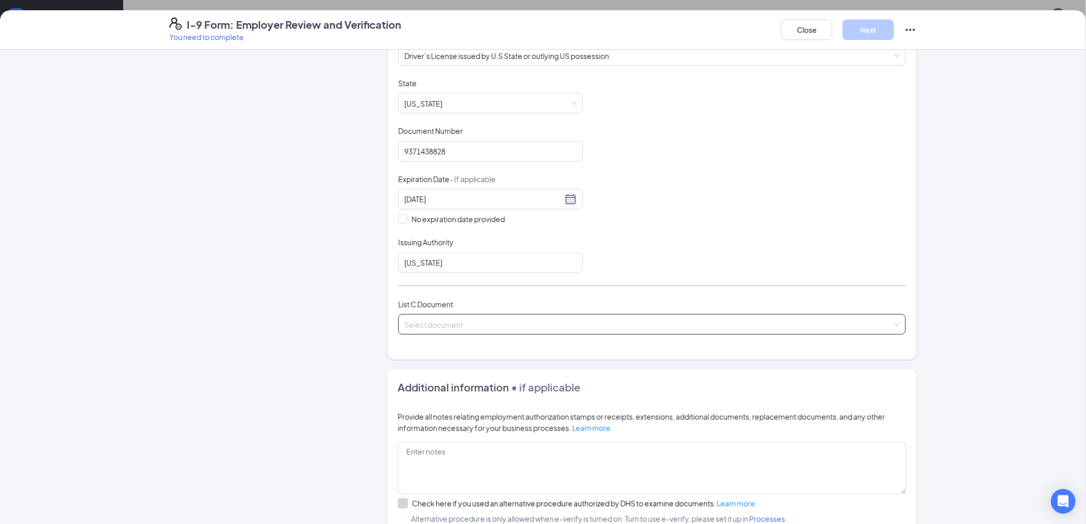
drag, startPoint x: 452, startPoint y: 317, endPoint x: 451, endPoint y: 322, distance: 5.2
click at [452, 318] on input "search" at bounding box center [649, 322] width 488 height 15
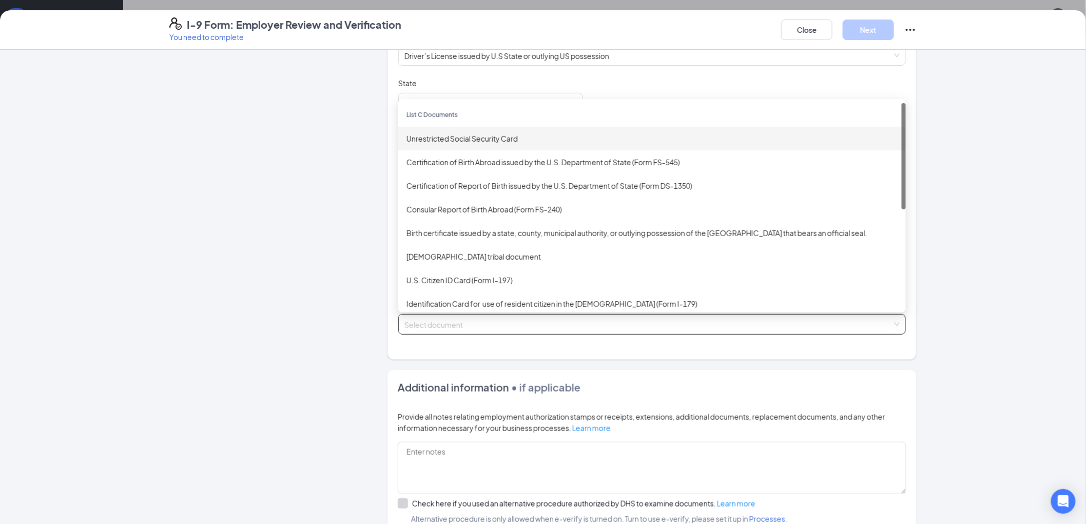
click at [435, 139] on div "Unrestricted Social Security Card" at bounding box center [652, 138] width 491 height 11
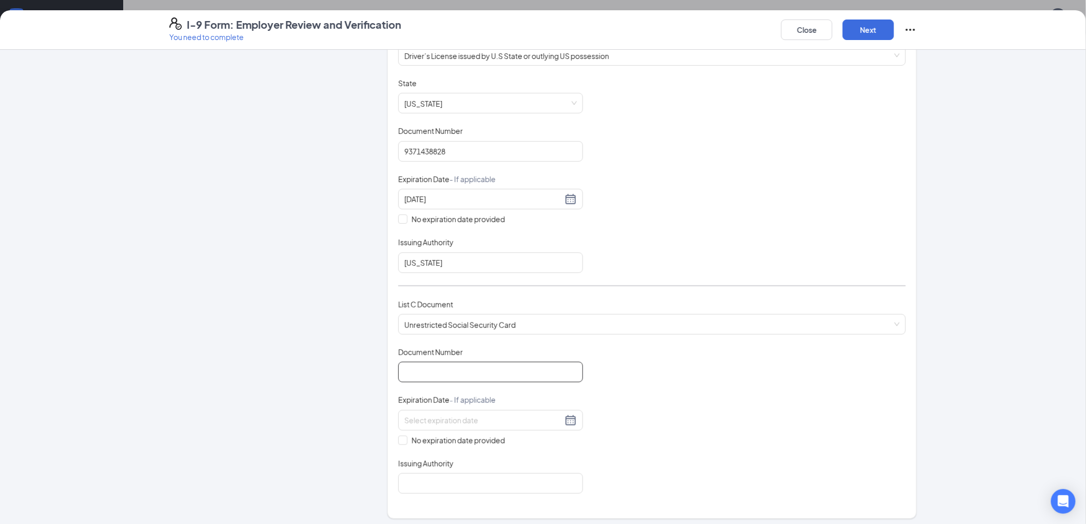
click at [450, 372] on input "Document Number" at bounding box center [490, 372] width 185 height 21
type input "309331477"
click at [432, 416] on input at bounding box center [484, 420] width 158 height 11
click at [398, 439] on input "No expiration date provided" at bounding box center [401, 439] width 7 height 7
checkbox input "true"
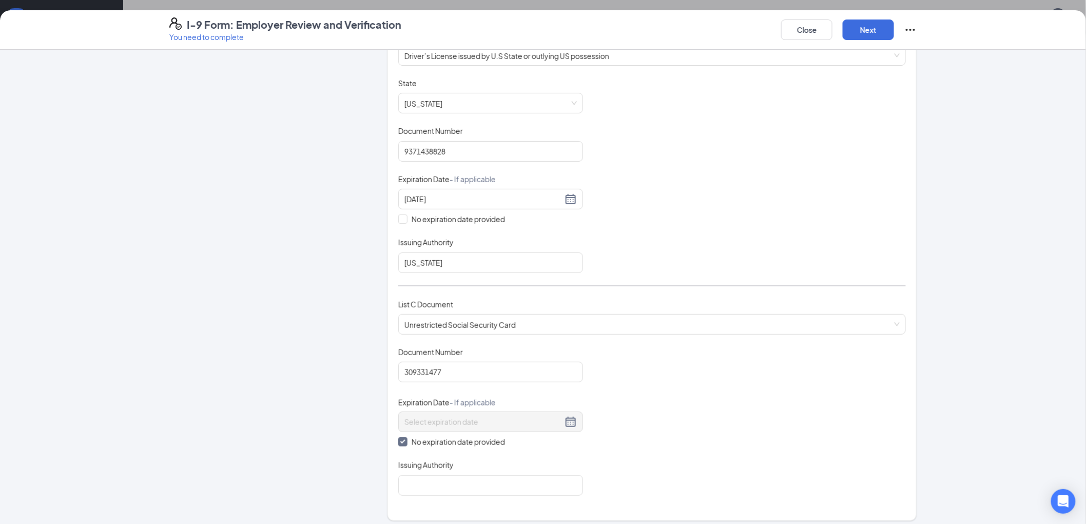
scroll to position [450, 0]
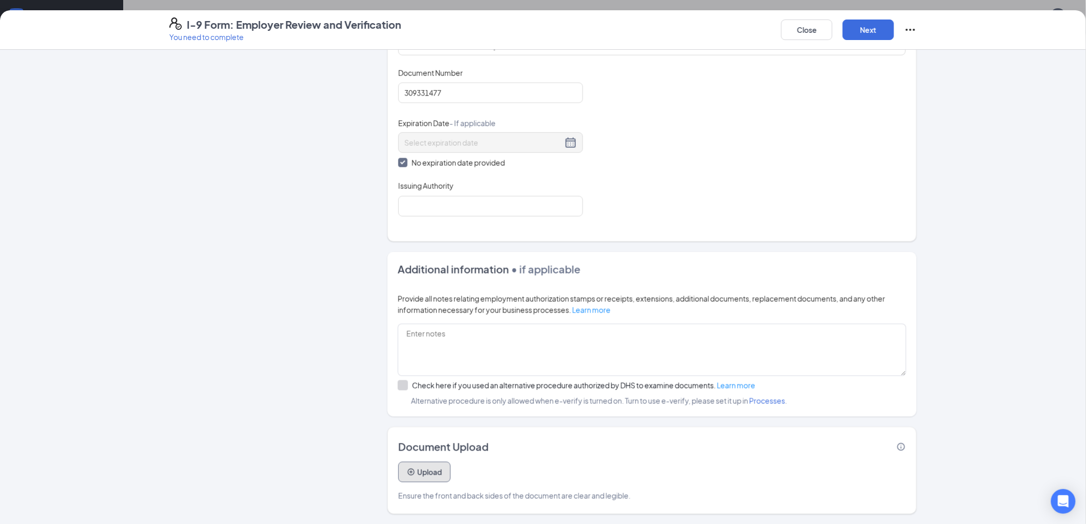
click at [430, 470] on button "Upload" at bounding box center [424, 472] width 52 height 21
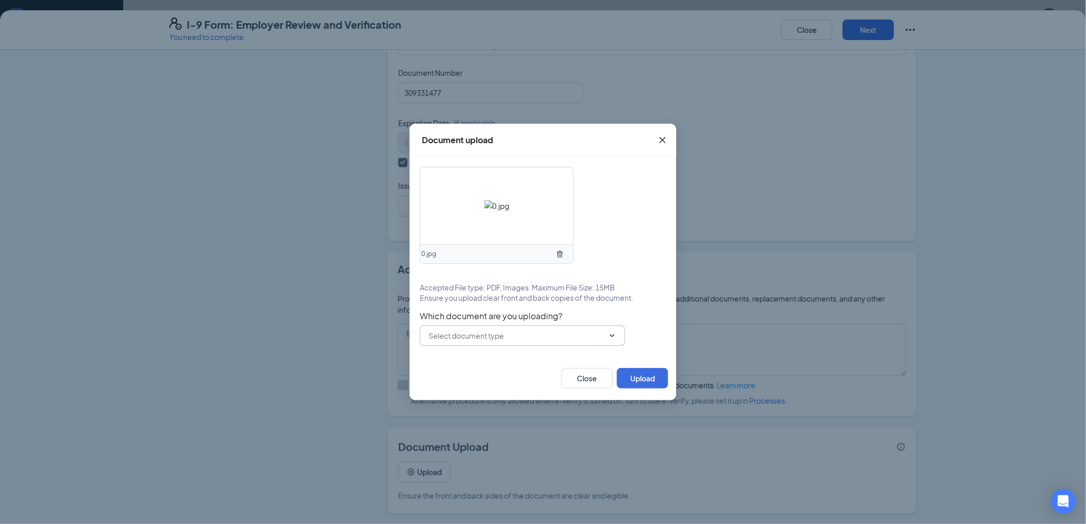
click at [522, 335] on input "text" at bounding box center [517, 335] width 176 height 11
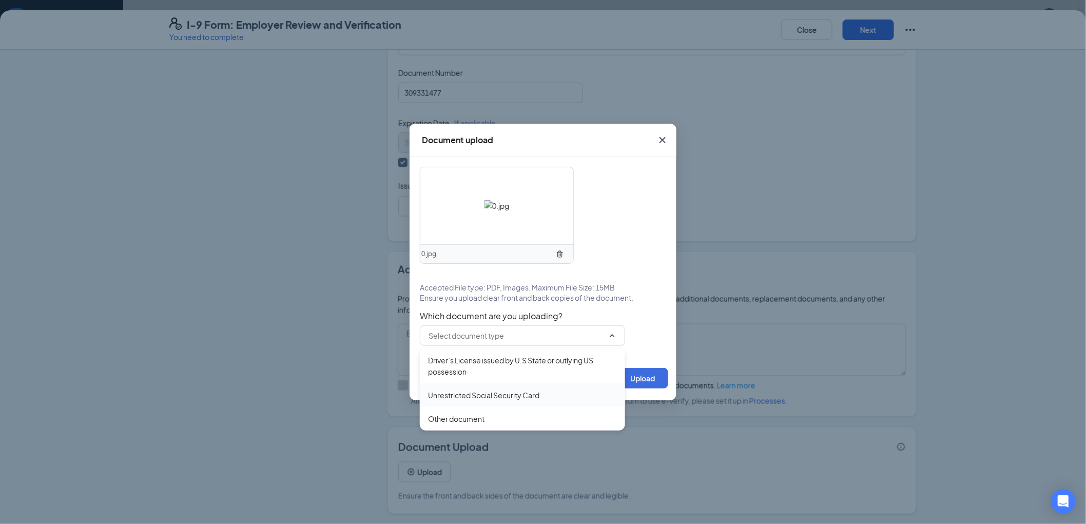
click at [487, 396] on div "Unrestricted Social Security Card" at bounding box center [483, 395] width 111 height 11
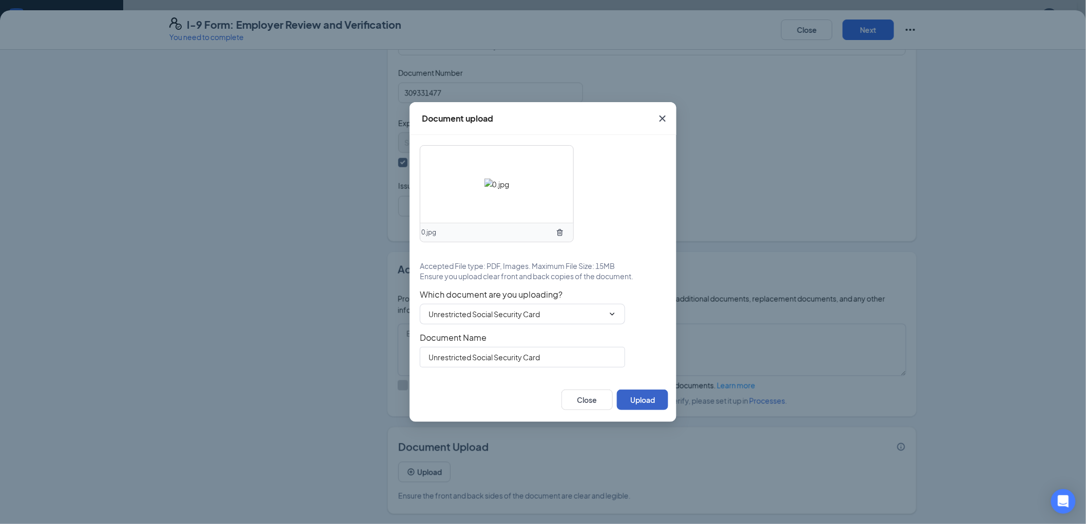
click at [642, 399] on button "Upload" at bounding box center [642, 400] width 51 height 21
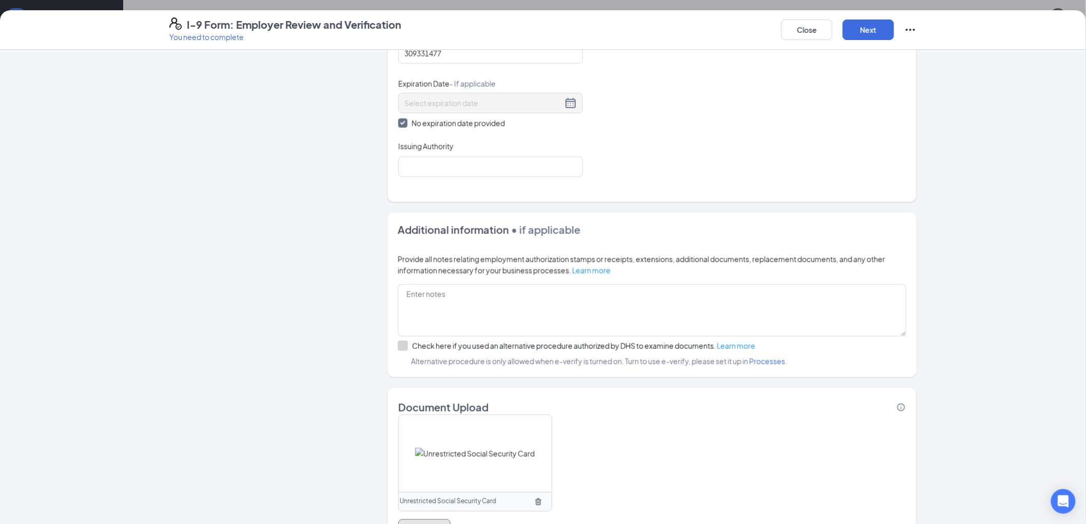
scroll to position [548, 0]
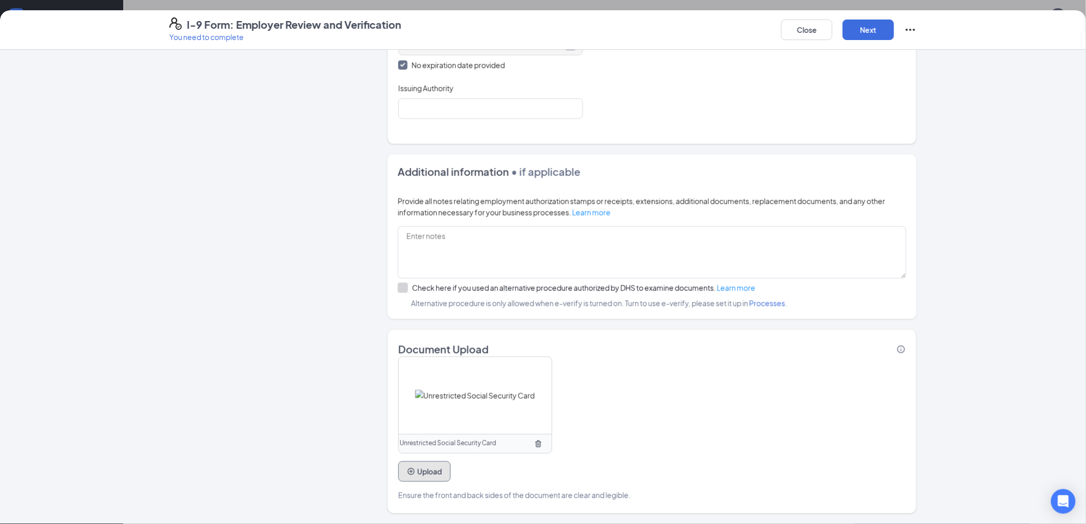
click at [418, 466] on button "Upload" at bounding box center [424, 472] width 52 height 21
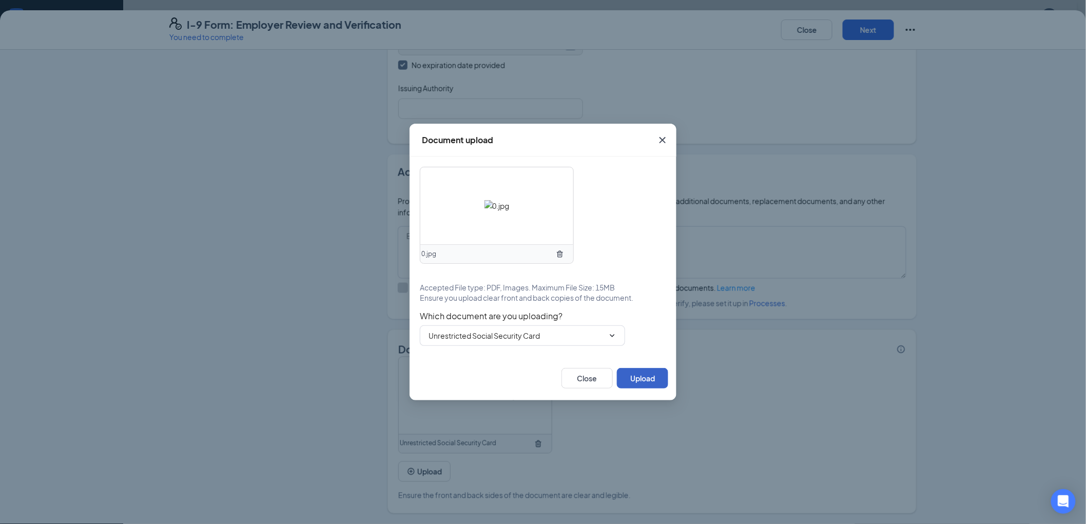
click at [633, 374] on button "Upload" at bounding box center [642, 378] width 51 height 21
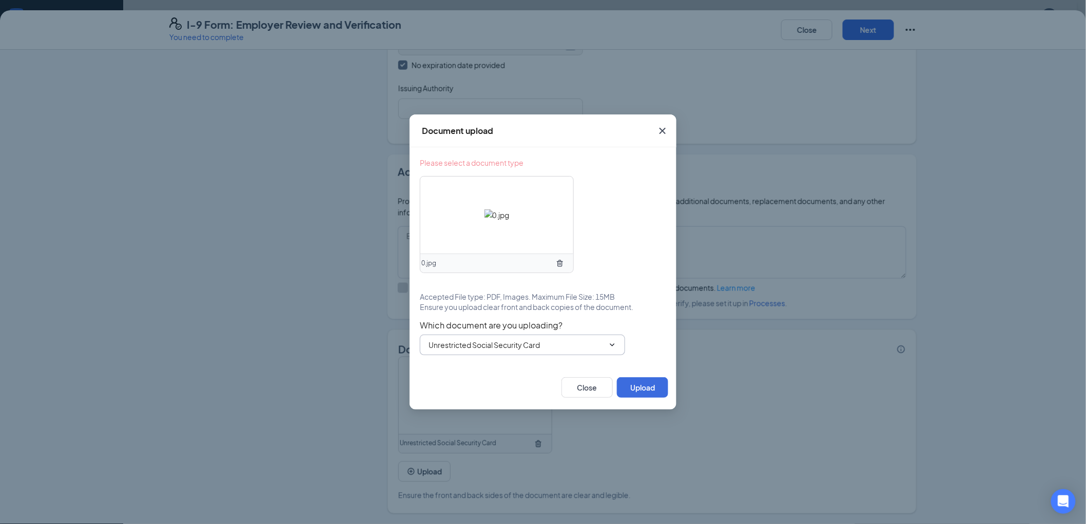
click at [454, 345] on input "Unrestricted Social Security Card" at bounding box center [517, 344] width 176 height 11
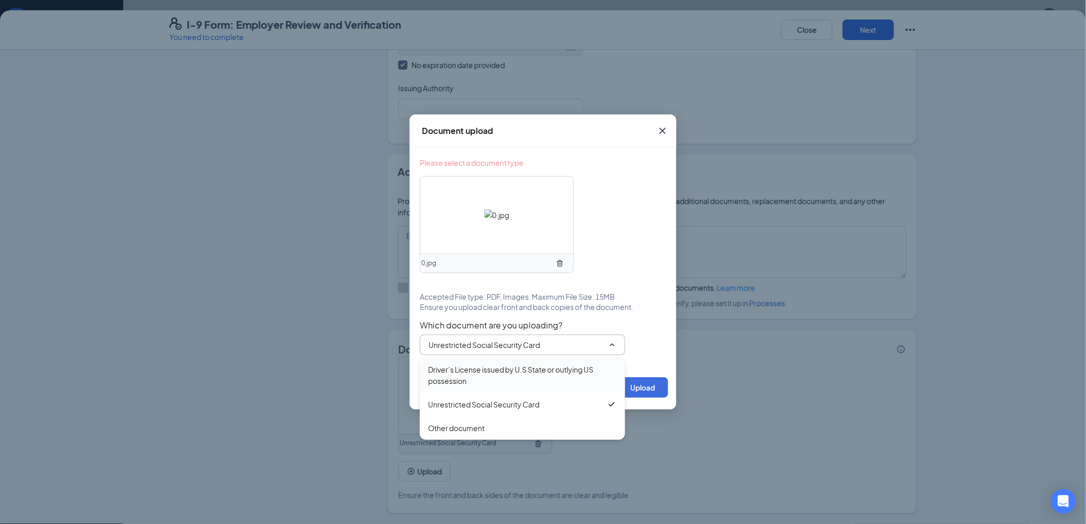
click at [480, 378] on div "Driver’s License issued by U.S State or outlying US possession" at bounding box center [522, 375] width 189 height 23
type input "Driver’s License issued by U.S State or outlying US possession"
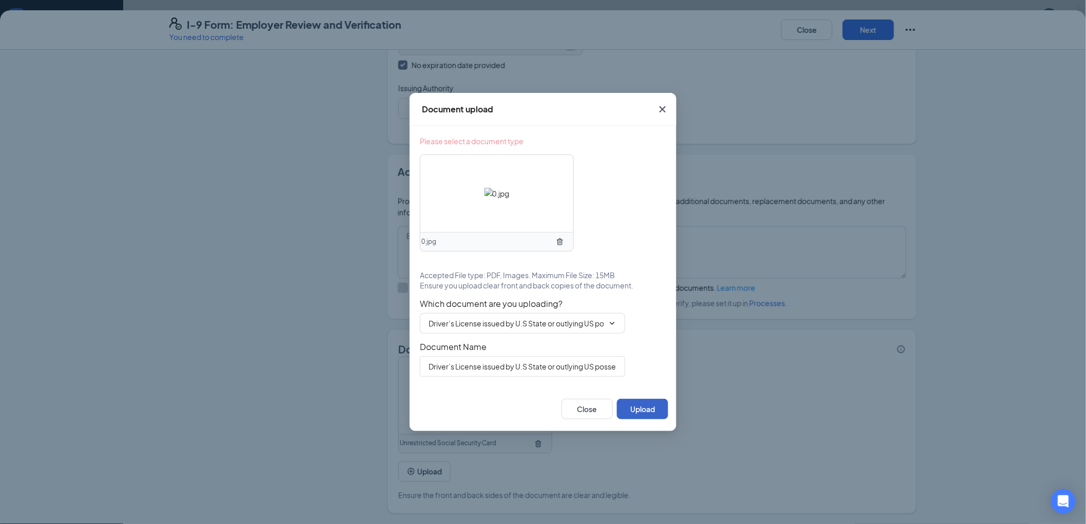
click at [640, 409] on button "Upload" at bounding box center [642, 409] width 51 height 21
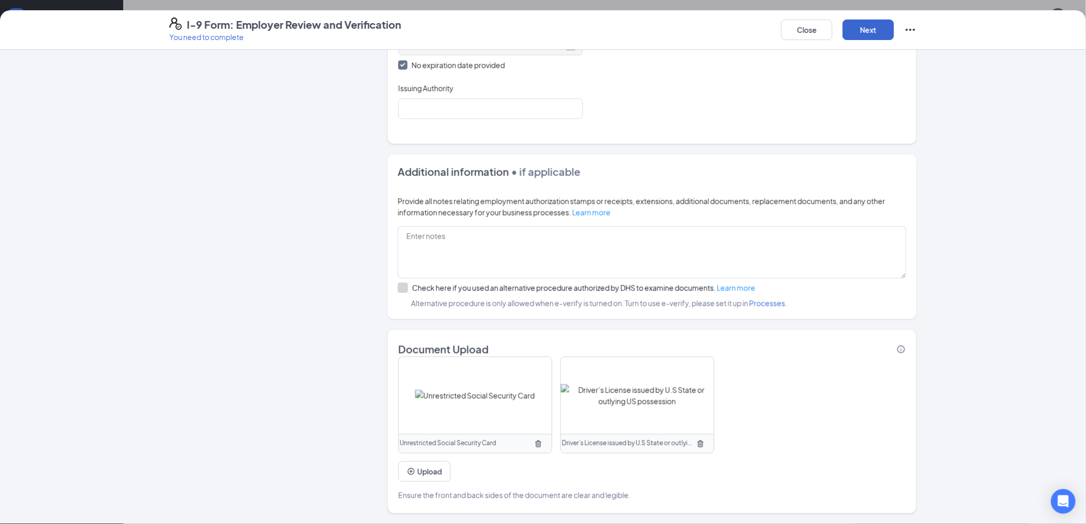
click at [868, 40] on div "I-9 Form: Employer Review and Verification You need to complete Close Next" at bounding box center [543, 30] width 1086 height 40
click at [869, 34] on button "Next" at bounding box center [868, 30] width 51 height 21
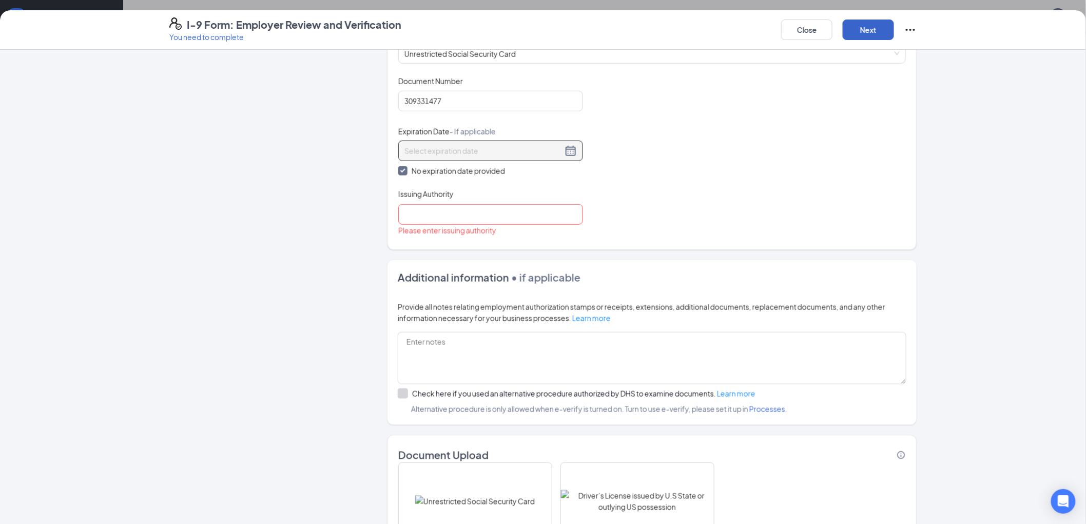
scroll to position [377, 0]
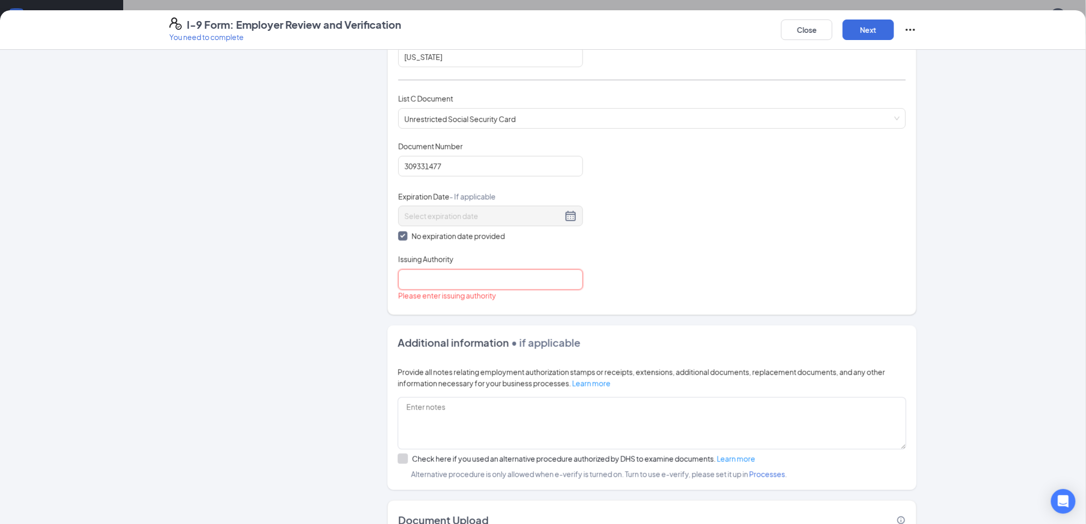
click at [428, 277] on input "Issuing Authority" at bounding box center [490, 280] width 185 height 21
type input "n/a"
click at [873, 16] on div "I-9 Form: Employer Review and Verification You need to complete Close Next" at bounding box center [543, 30] width 1086 height 40
drag, startPoint x: 871, startPoint y: 16, endPoint x: 870, endPoint y: 25, distance: 8.2
click at [870, 18] on div "I-9 Form: Employer Review and Verification You need to complete Close Next" at bounding box center [543, 30] width 1086 height 40
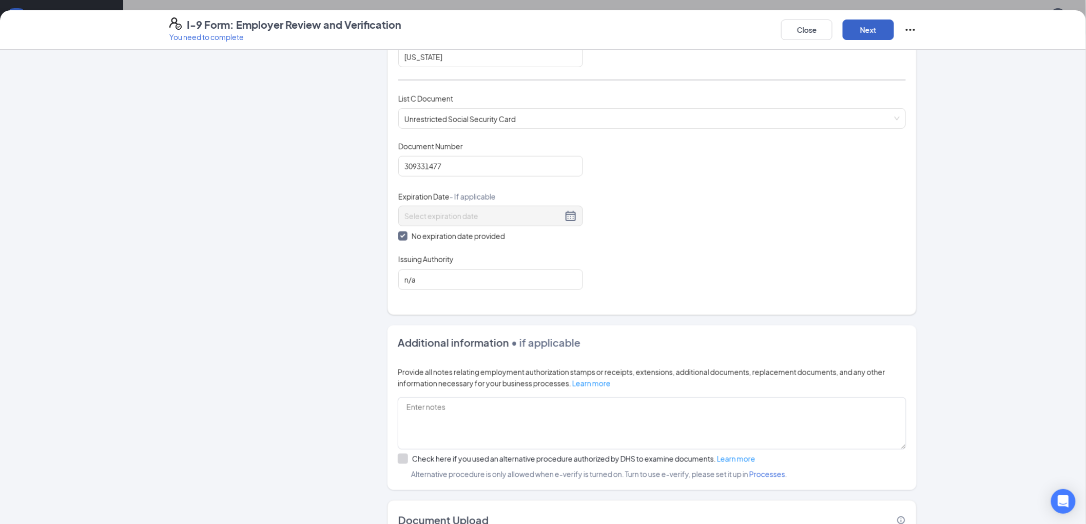
click at [864, 40] on button "Next" at bounding box center [868, 30] width 51 height 21
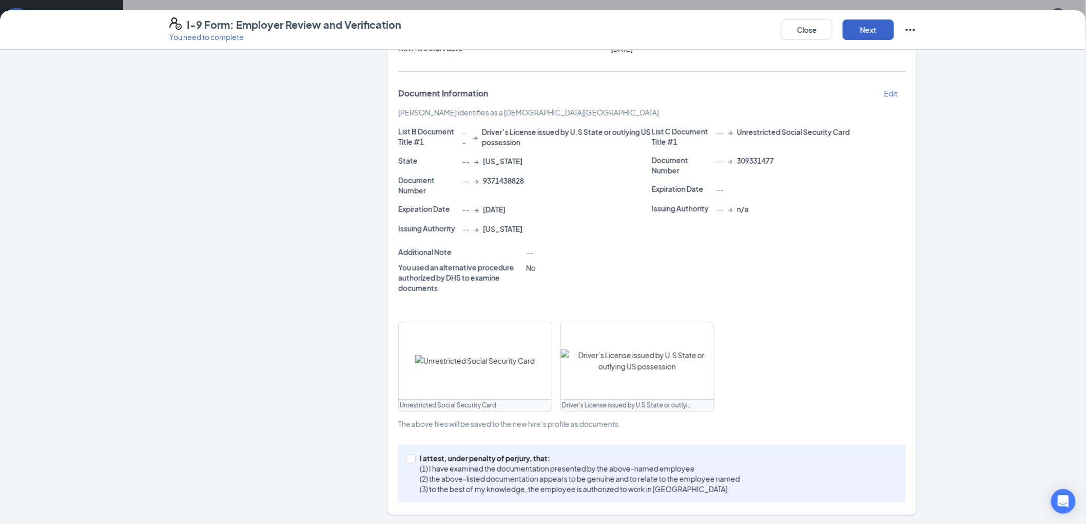
click at [865, 32] on button "Next" at bounding box center [868, 30] width 51 height 21
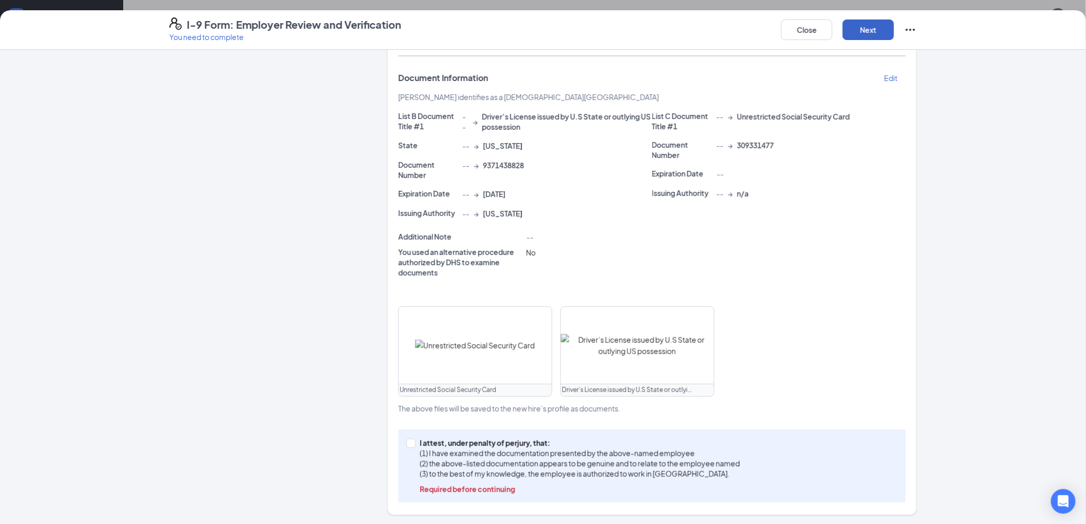
click at [866, 23] on button "Next" at bounding box center [868, 30] width 51 height 21
click at [407, 441] on input "I attest, under penalty of [PERSON_NAME], that: (1) I have examined the documen…" at bounding box center [410, 442] width 7 height 7
checkbox input "true"
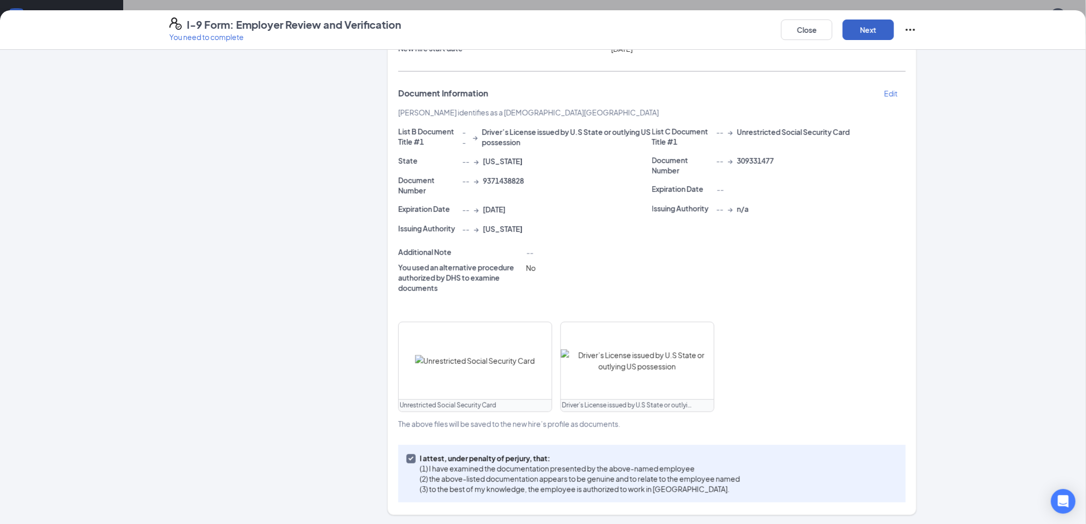
click at [868, 28] on button "Next" at bounding box center [868, 30] width 51 height 21
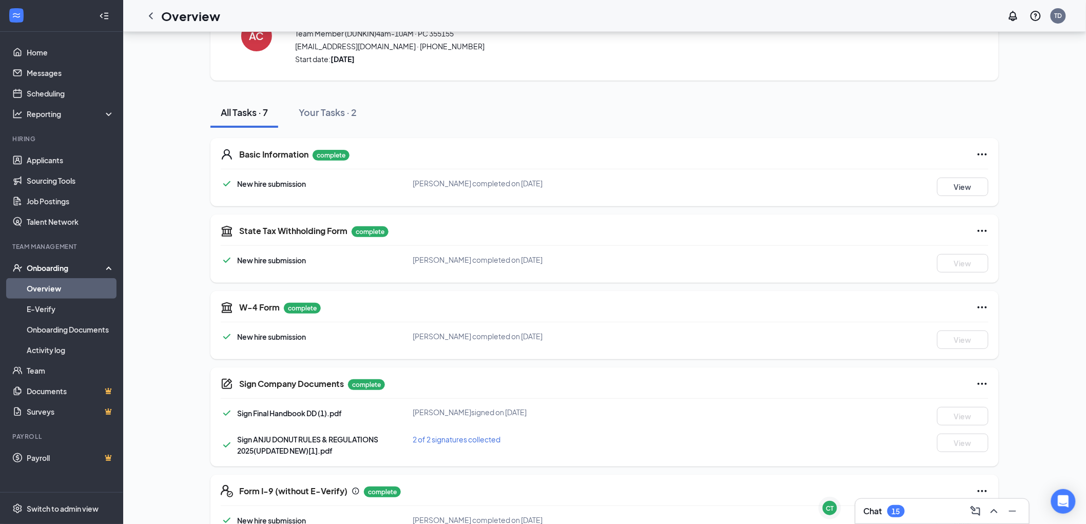
scroll to position [0, 0]
